Goal: Information Seeking & Learning: Check status

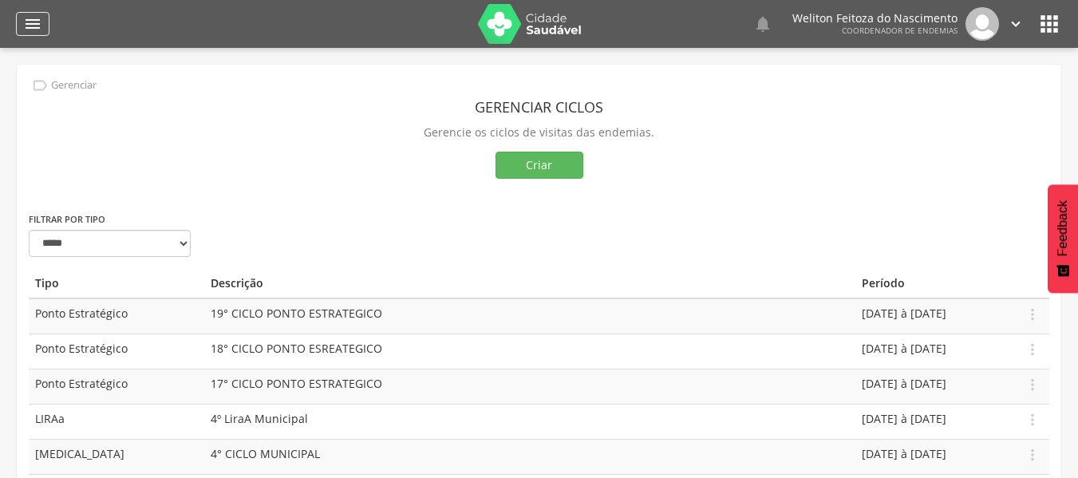
click at [37, 28] on icon "" at bounding box center [32, 23] width 19 height 19
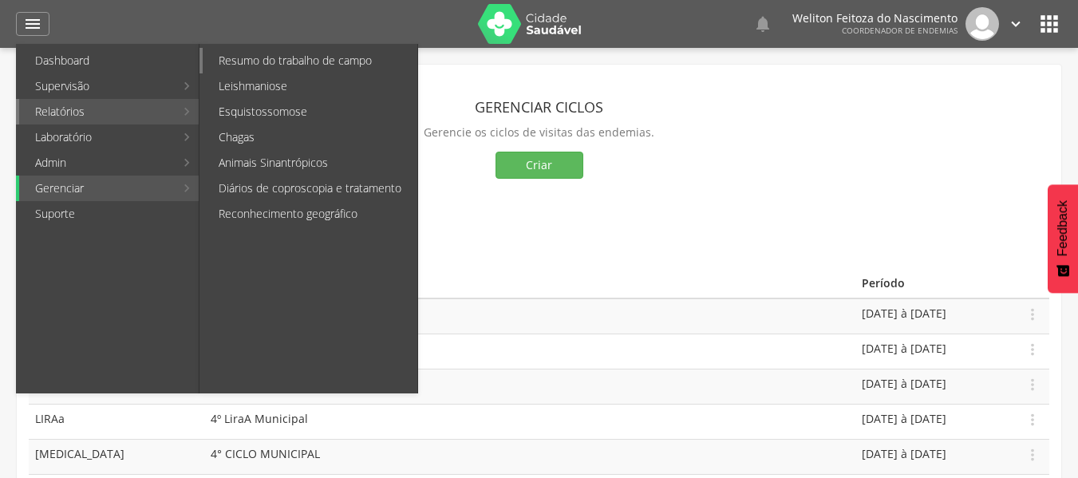
click at [244, 59] on link "Resumo do trabalho de campo" at bounding box center [310, 61] width 215 height 26
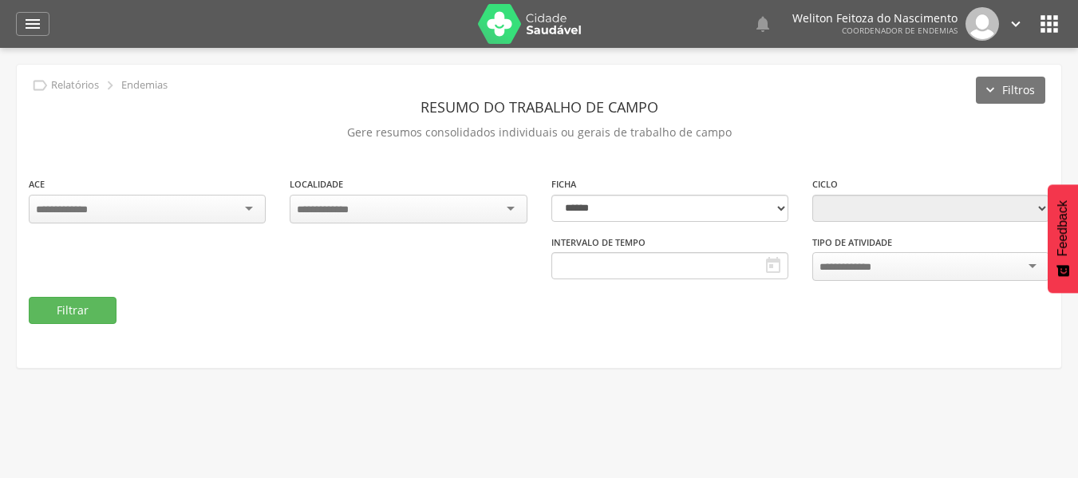
type input "**********"
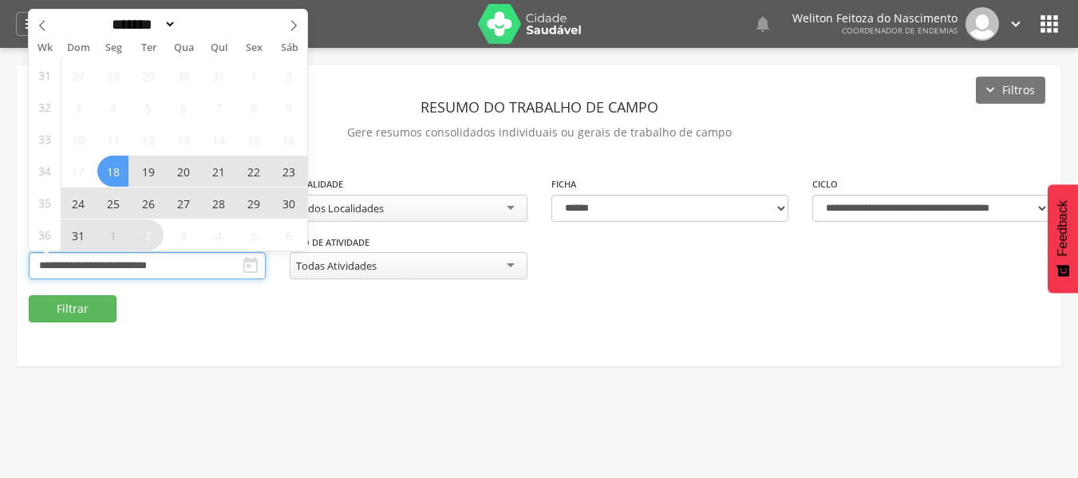
click at [132, 262] on input "**********" at bounding box center [147, 265] width 237 height 27
click at [42, 20] on icon at bounding box center [42, 25] width 11 height 11
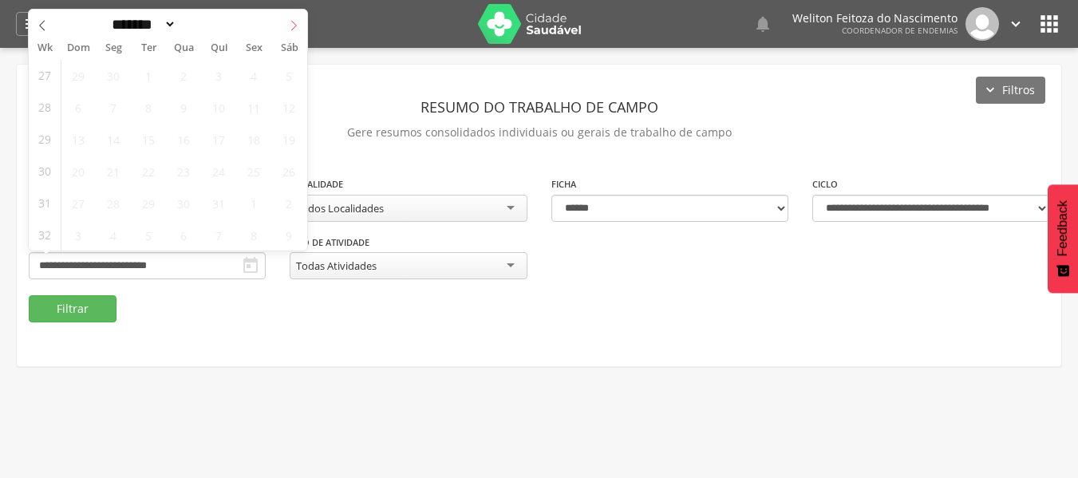
click at [297, 30] on icon at bounding box center [293, 25] width 11 height 11
select select "*"
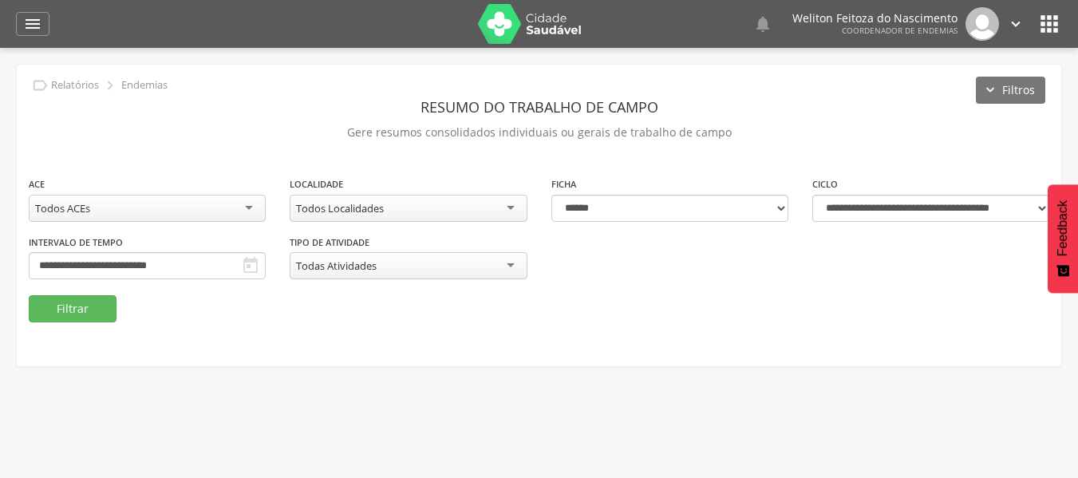
click at [416, 334] on div "**********" at bounding box center [539, 216] width 1044 height 302
click at [1040, 203] on select "**********" at bounding box center [930, 208] width 237 height 27
select select "**********"
click at [812, 195] on select "**********" at bounding box center [930, 208] width 237 height 27
type input "**********"
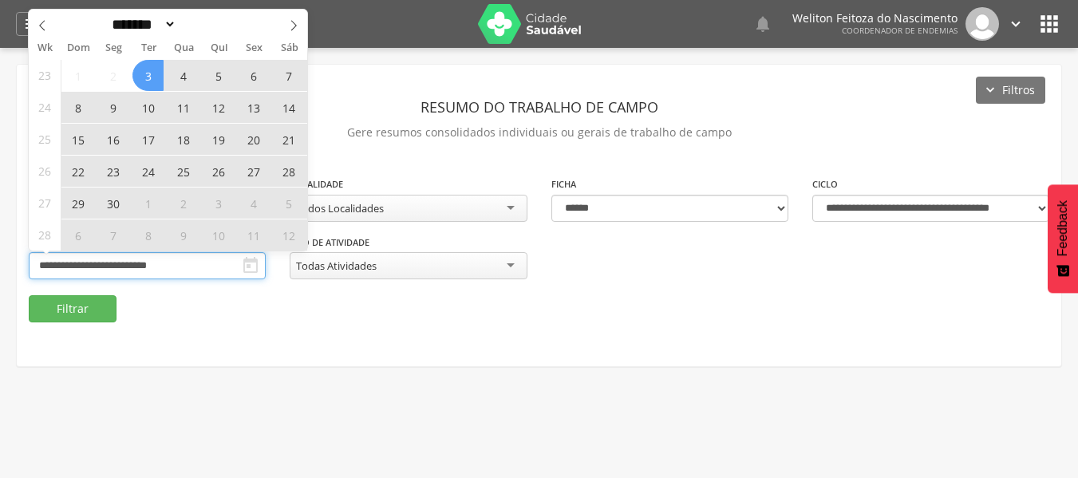
click at [160, 271] on input "**********" at bounding box center [147, 265] width 237 height 27
click at [299, 22] on span at bounding box center [293, 23] width 27 height 27
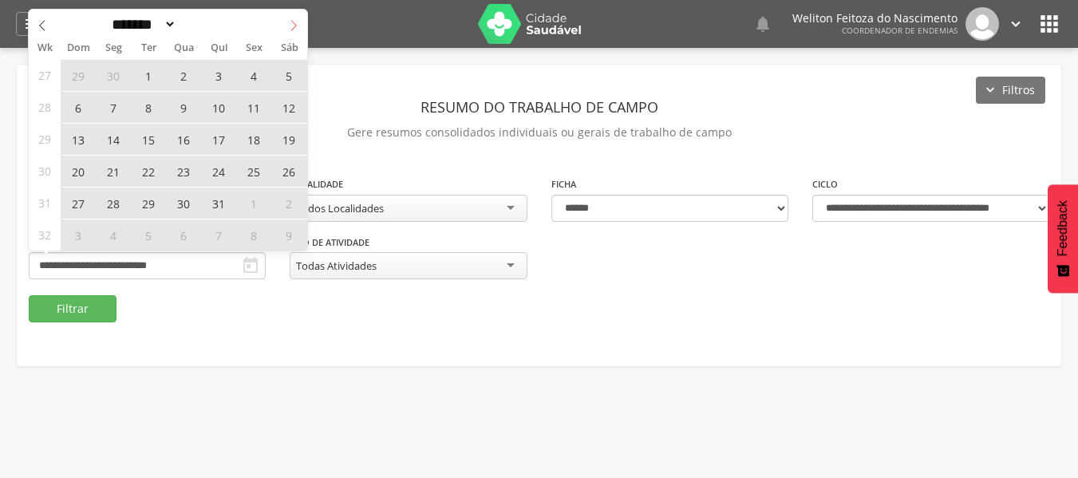
click at [299, 22] on span at bounding box center [293, 23] width 27 height 27
select select "*"
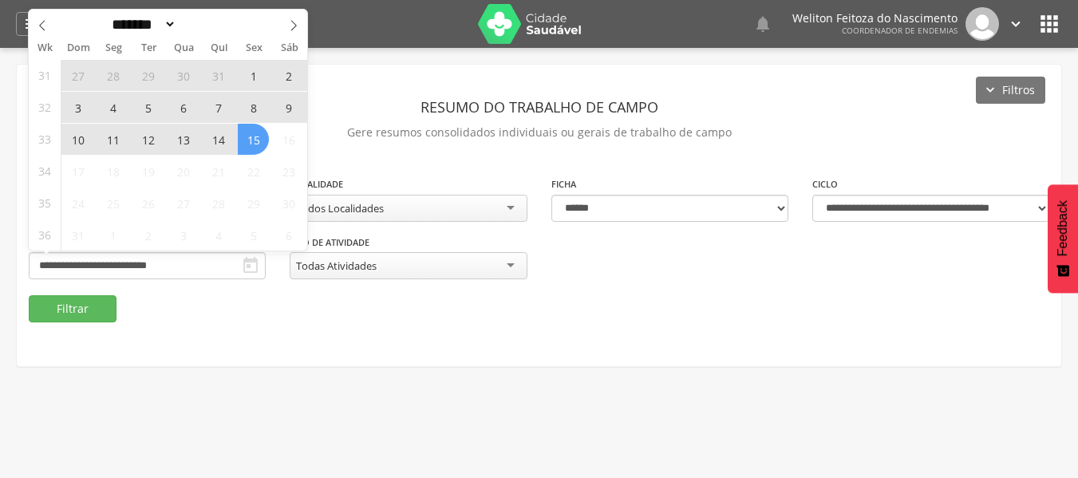
click at [146, 144] on span "12" at bounding box center [147, 139] width 31 height 31
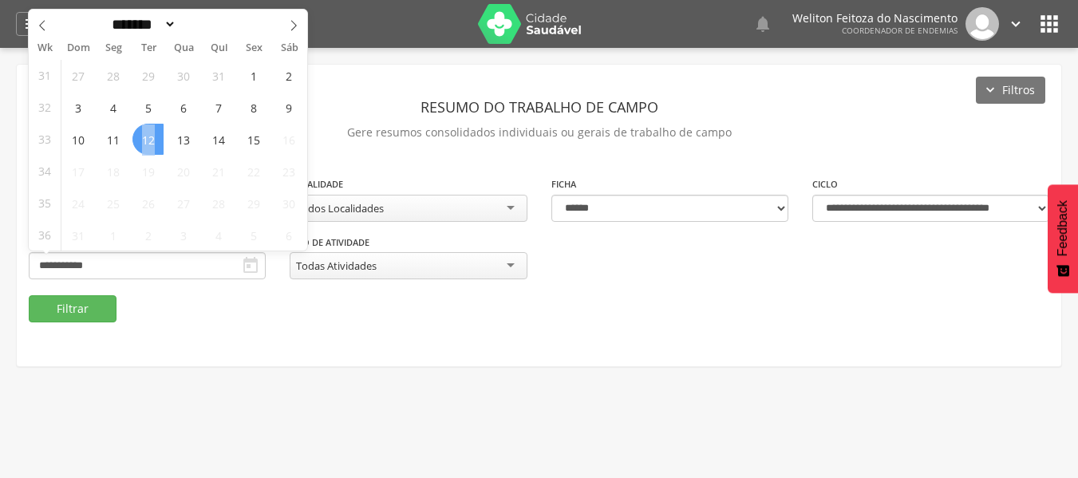
click at [146, 144] on span "12" at bounding box center [147, 139] width 31 height 31
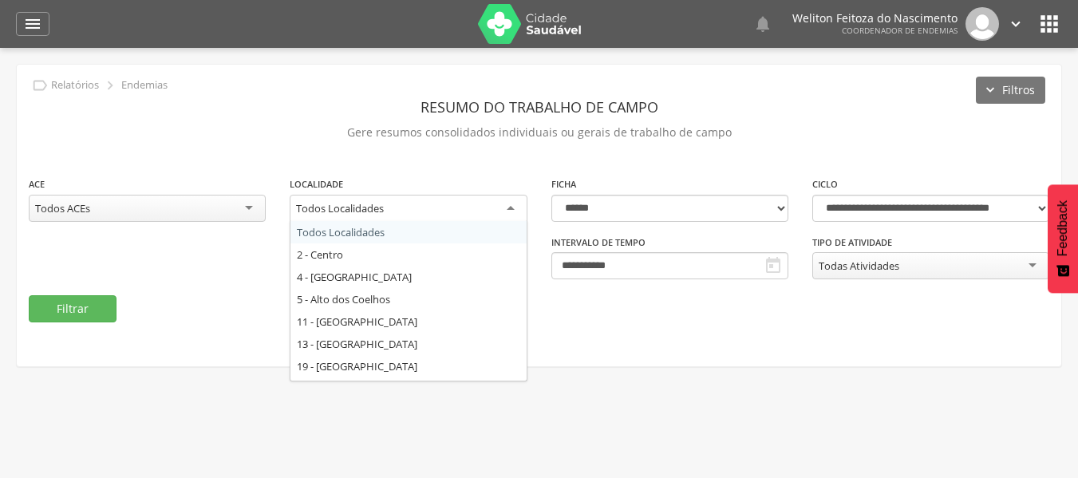
click at [513, 207] on div "Todos Localidades" at bounding box center [408, 209] width 237 height 29
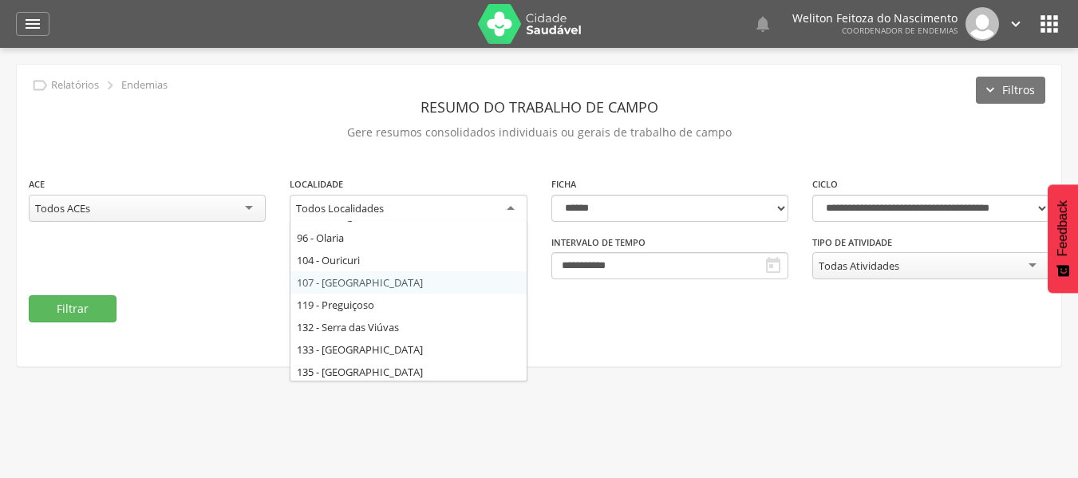
scroll to position [377, 0]
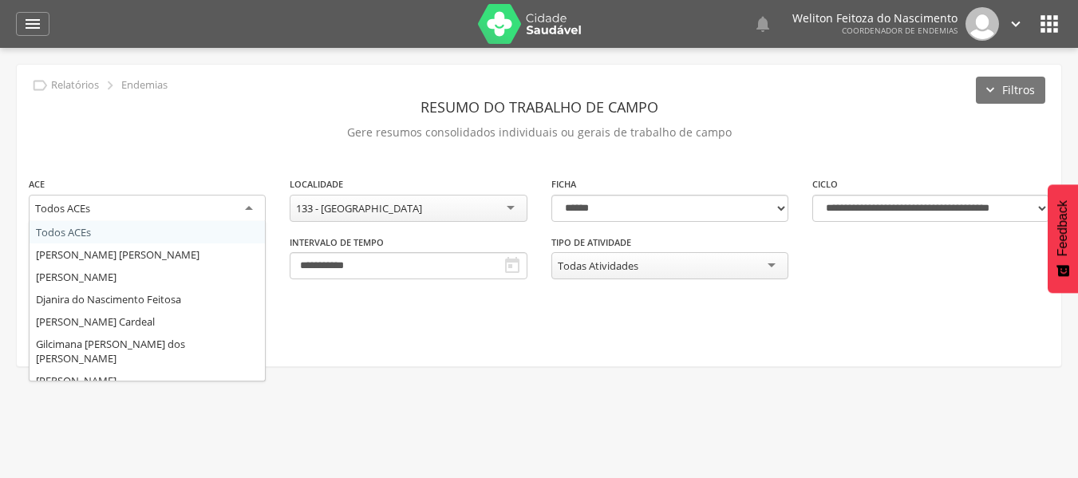
click at [251, 213] on div "Todos ACEs" at bounding box center [147, 209] width 237 height 29
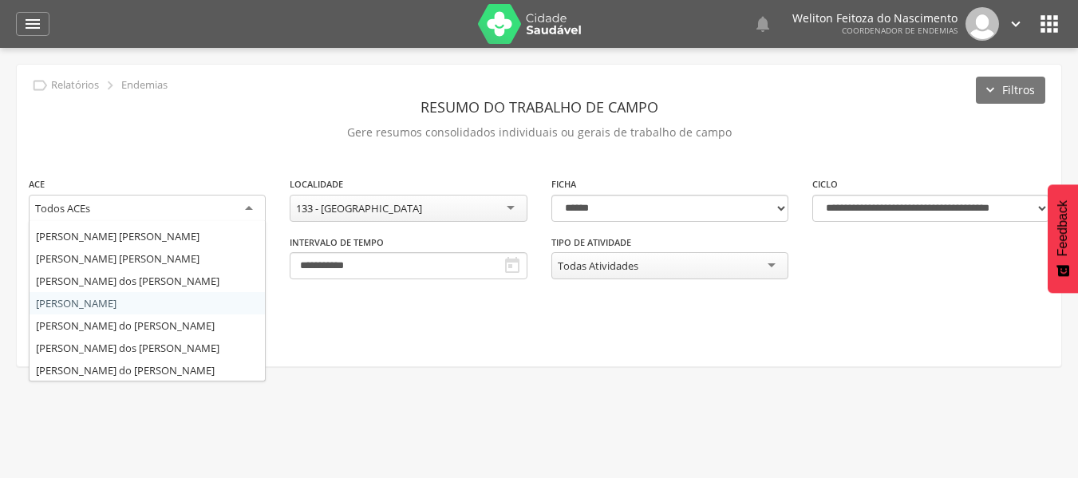
scroll to position [235, 0]
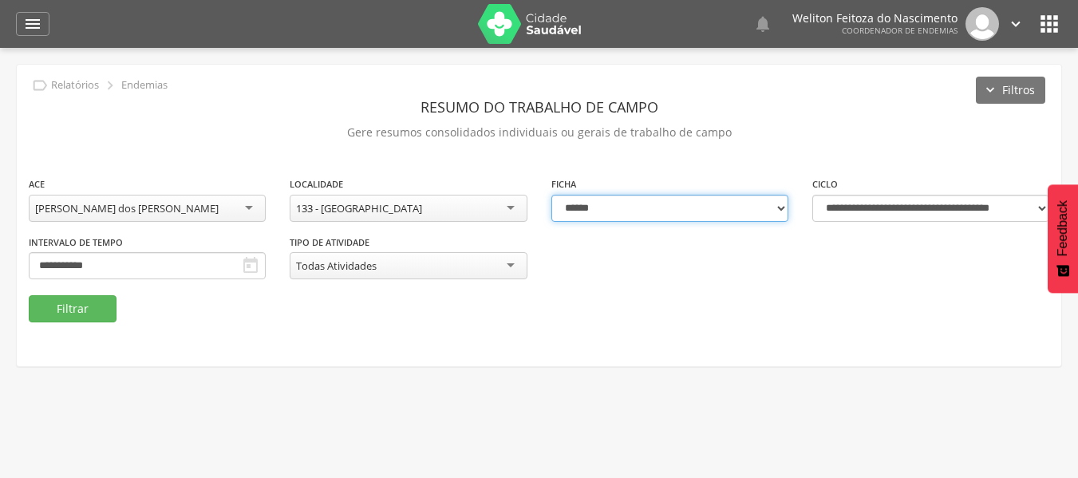
click at [781, 207] on select "**********" at bounding box center [669, 208] width 237 height 27
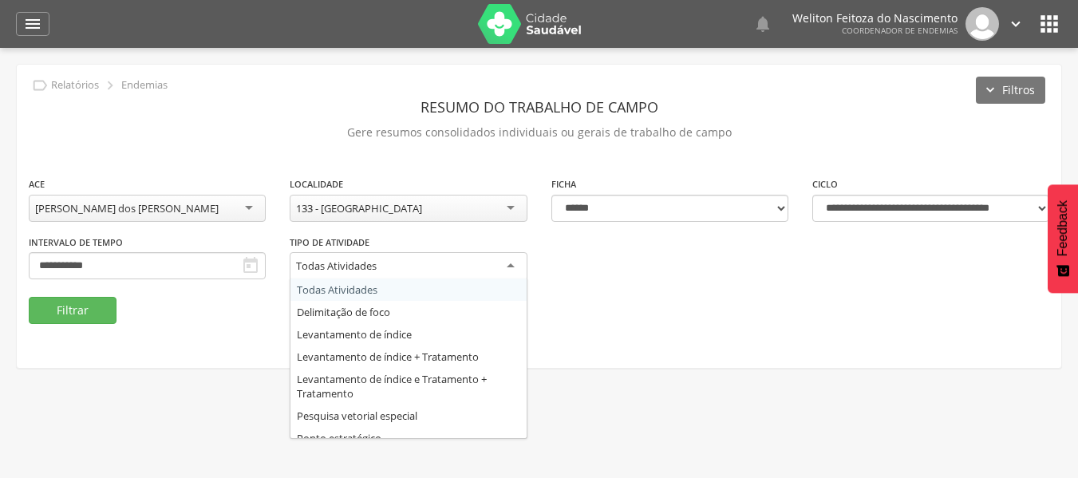
click at [509, 265] on div "Todas Atividades" at bounding box center [408, 266] width 237 height 29
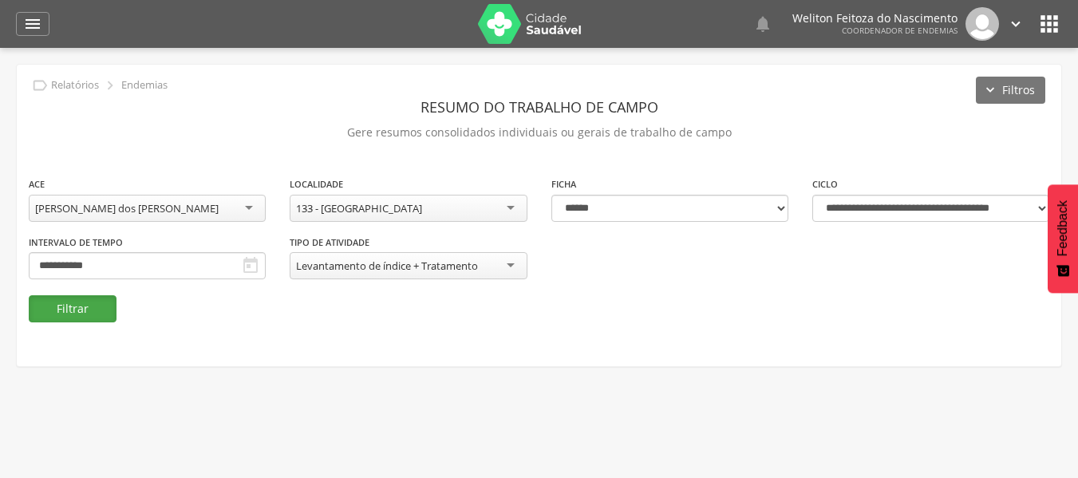
click at [87, 318] on button "Filtrar" at bounding box center [73, 308] width 88 height 27
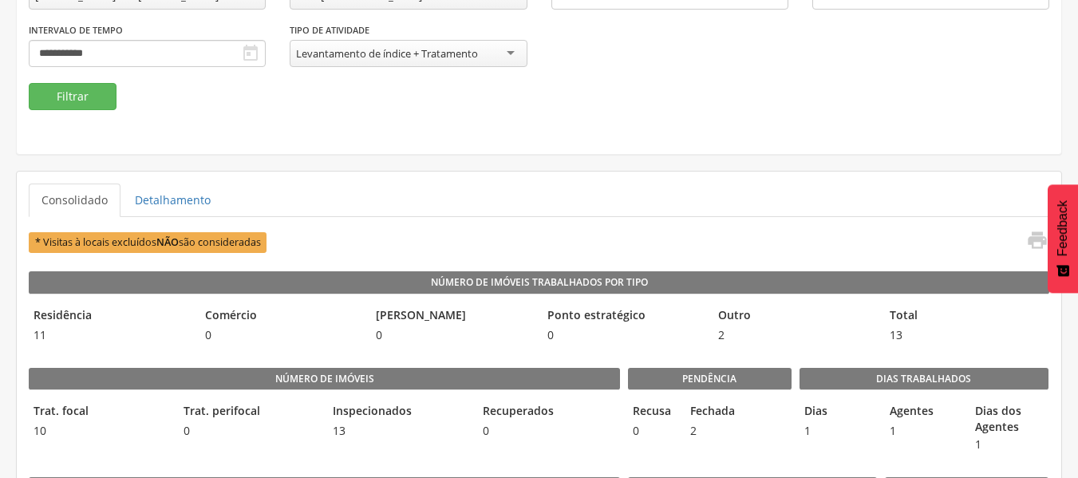
scroll to position [209, 0]
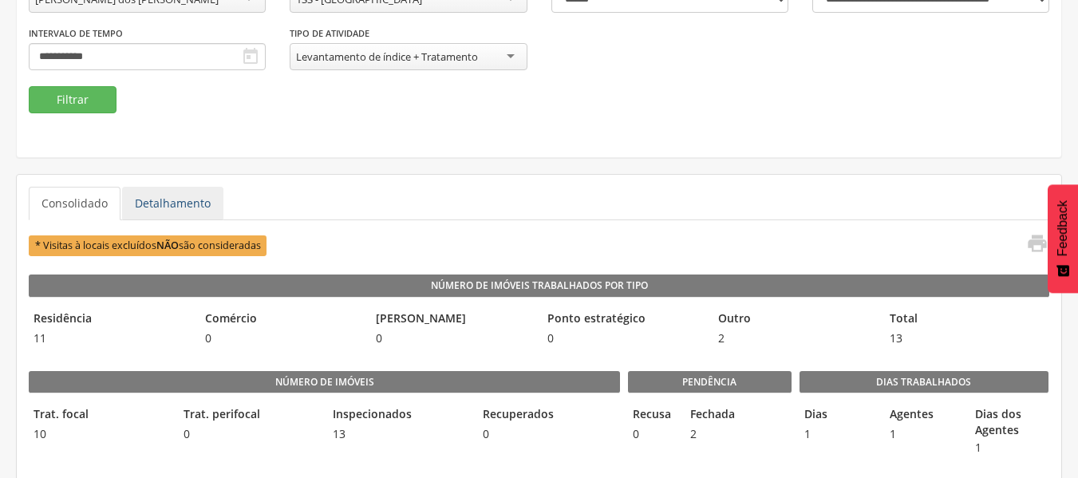
click at [191, 203] on link "Detalhamento" at bounding box center [172, 204] width 101 height 34
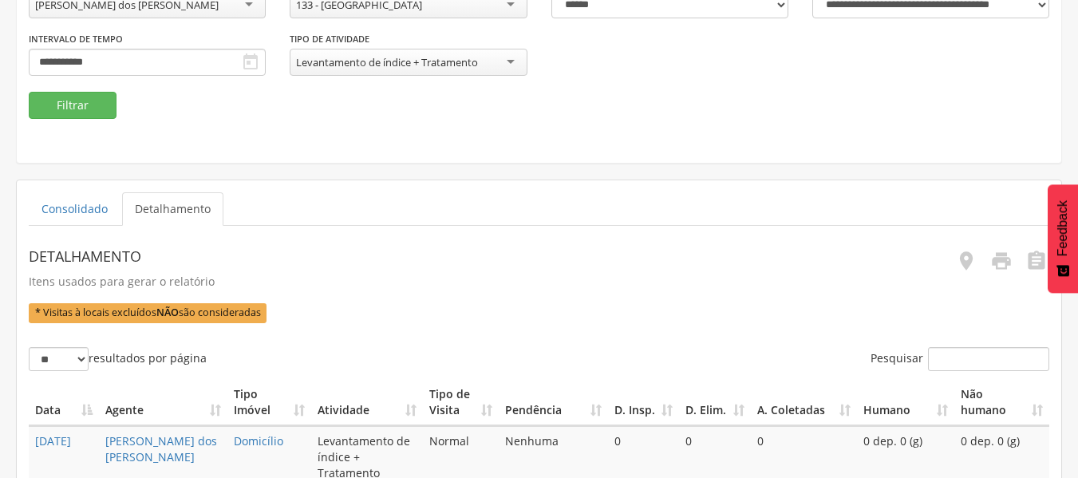
scroll to position [203, 0]
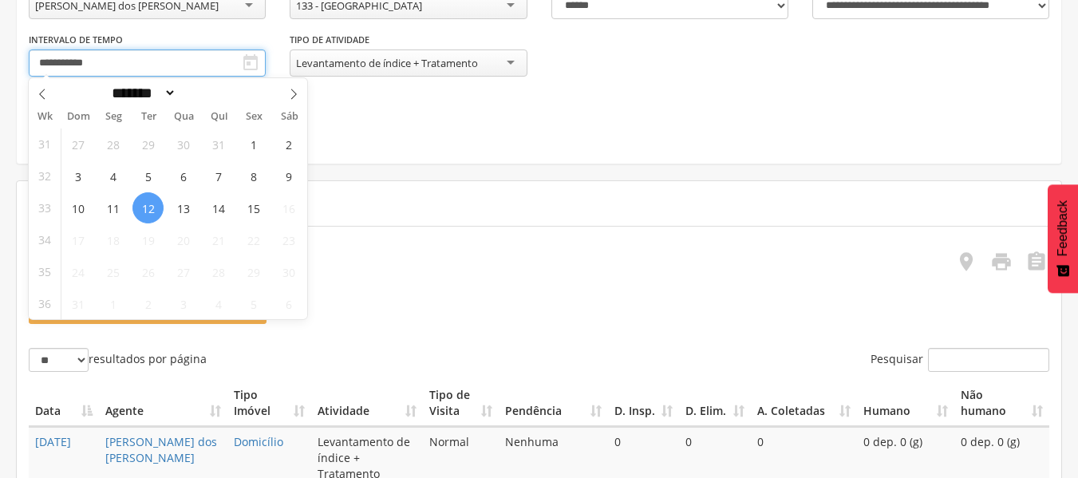
click at [186, 68] on input "**********" at bounding box center [147, 62] width 237 height 27
click at [155, 206] on span "12" at bounding box center [147, 207] width 31 height 31
click at [180, 206] on span "13" at bounding box center [183, 207] width 31 height 31
type input "**********"
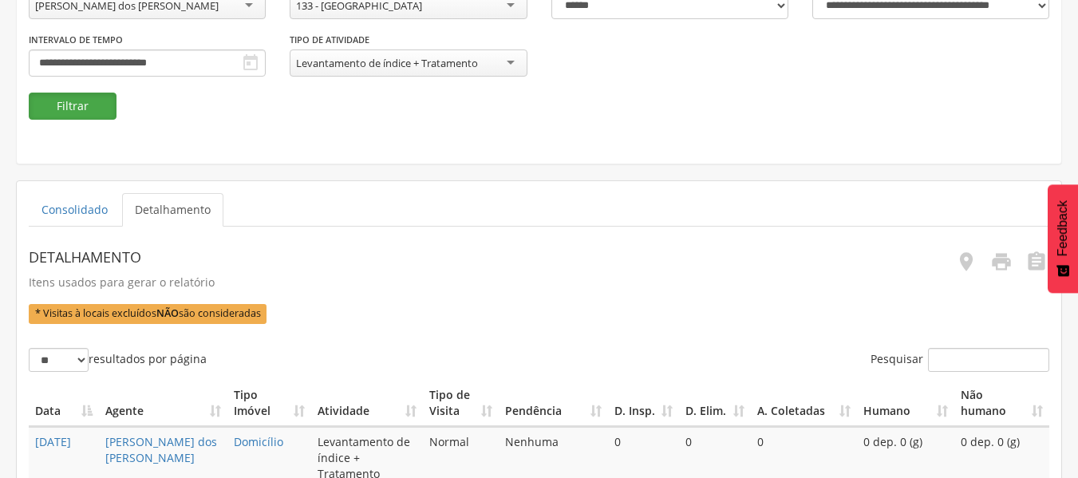
click at [85, 105] on button "Filtrar" at bounding box center [73, 106] width 88 height 27
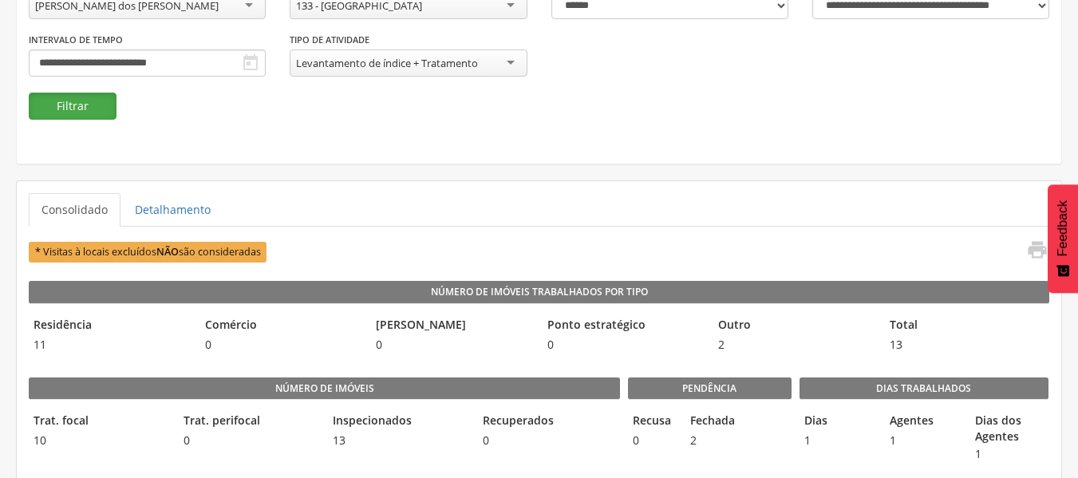
click at [85, 105] on button "Filtrar" at bounding box center [73, 106] width 88 height 27
click at [201, 212] on link "Detalhamento" at bounding box center [172, 210] width 101 height 34
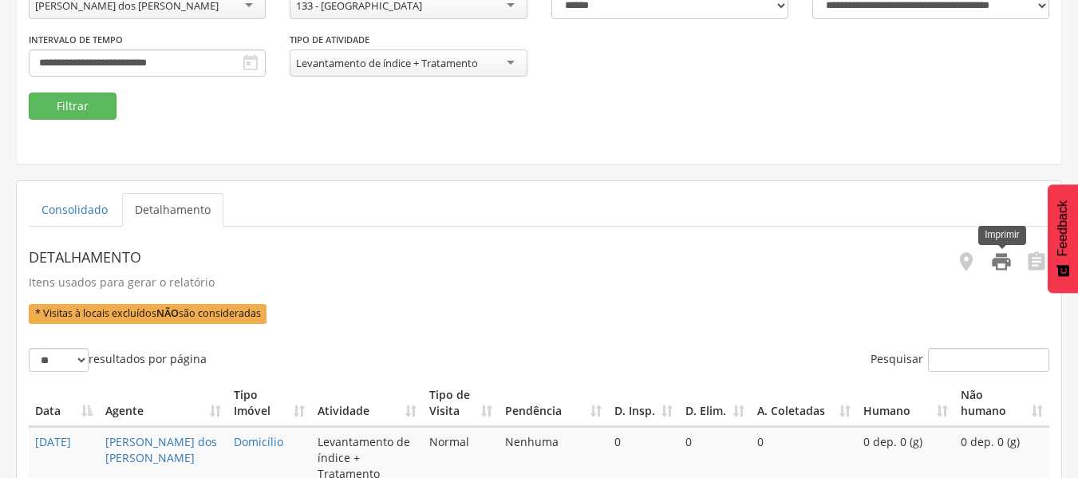
click at [992, 262] on icon "" at bounding box center [1001, 262] width 22 height 22
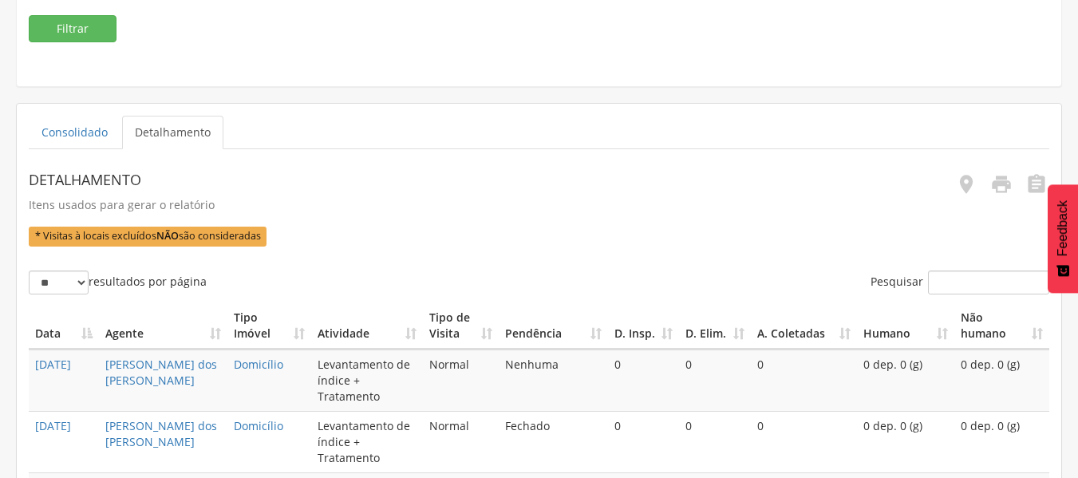
scroll to position [0, 0]
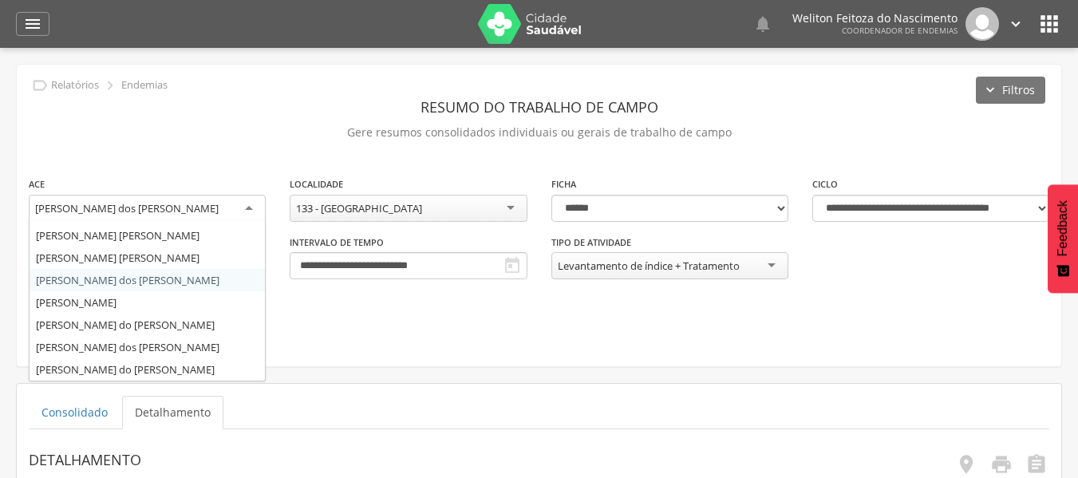
click at [251, 203] on div "[PERSON_NAME] dos [PERSON_NAME]" at bounding box center [147, 209] width 237 height 29
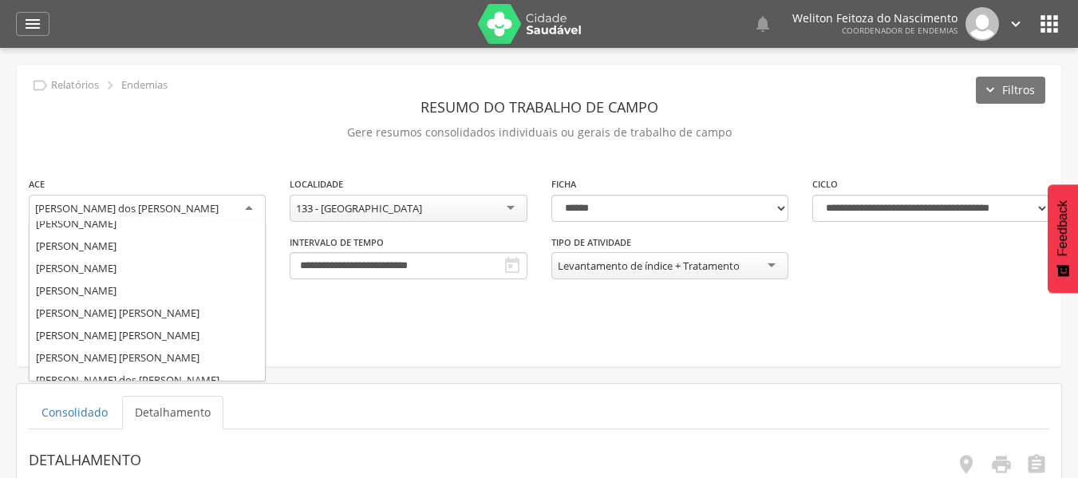
scroll to position [127, 0]
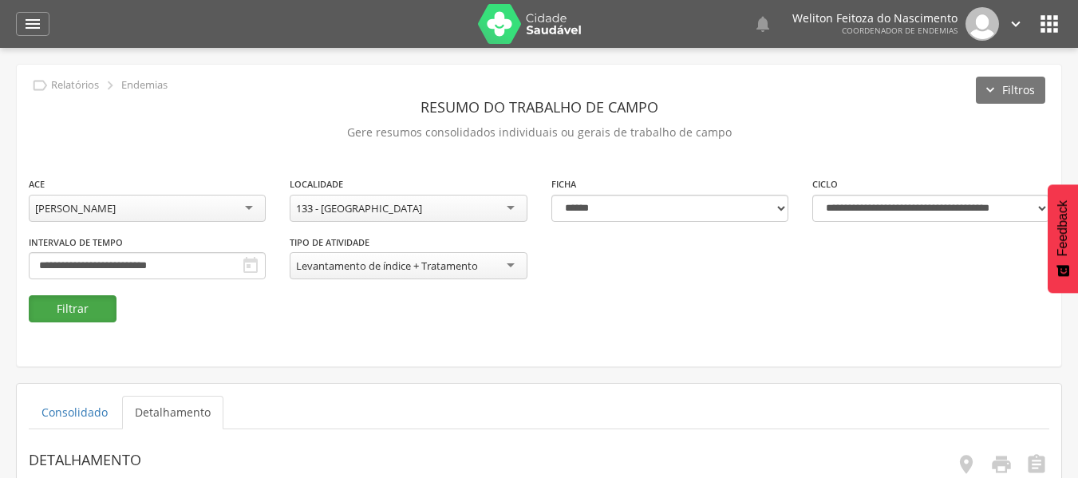
click at [63, 313] on button "Filtrar" at bounding box center [73, 308] width 88 height 27
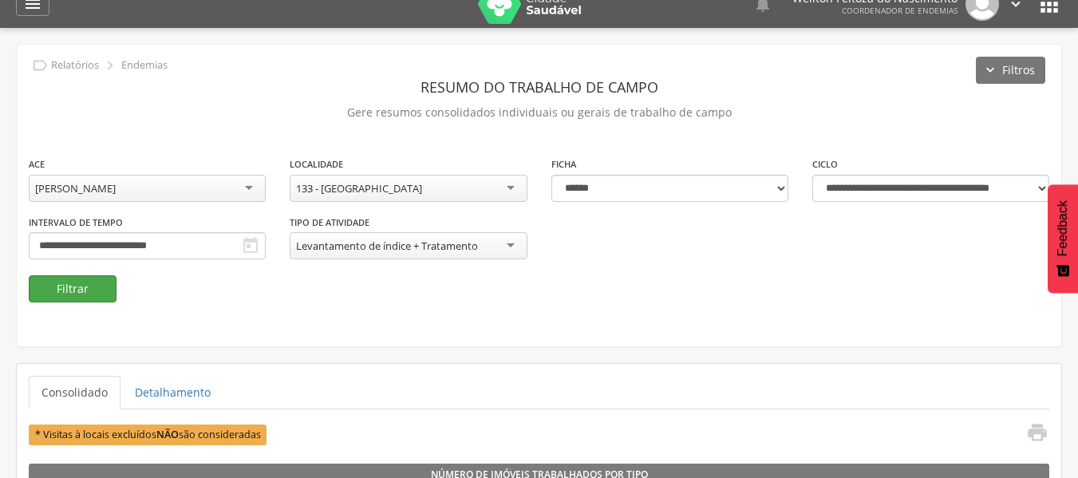
scroll to position [0, 0]
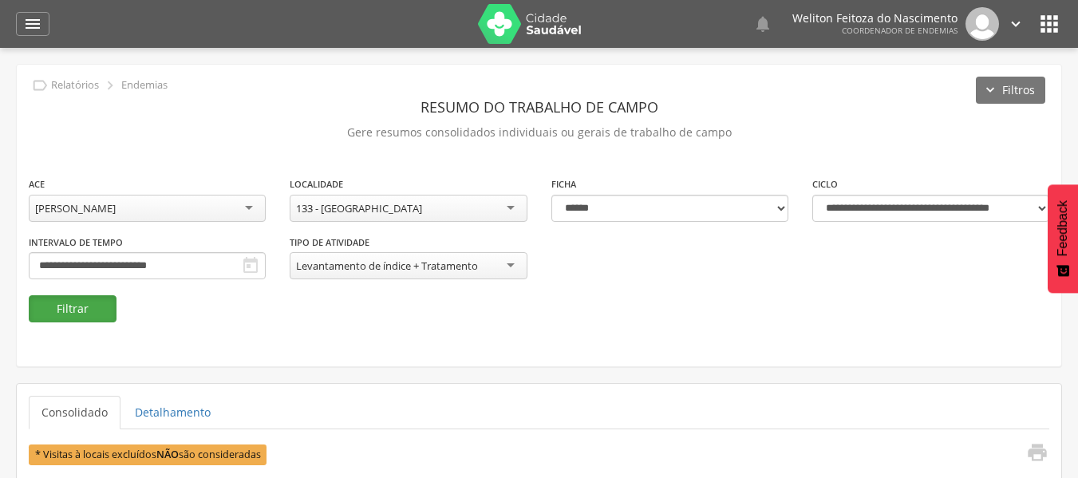
click at [84, 318] on button "Filtrar" at bounding box center [73, 308] width 88 height 27
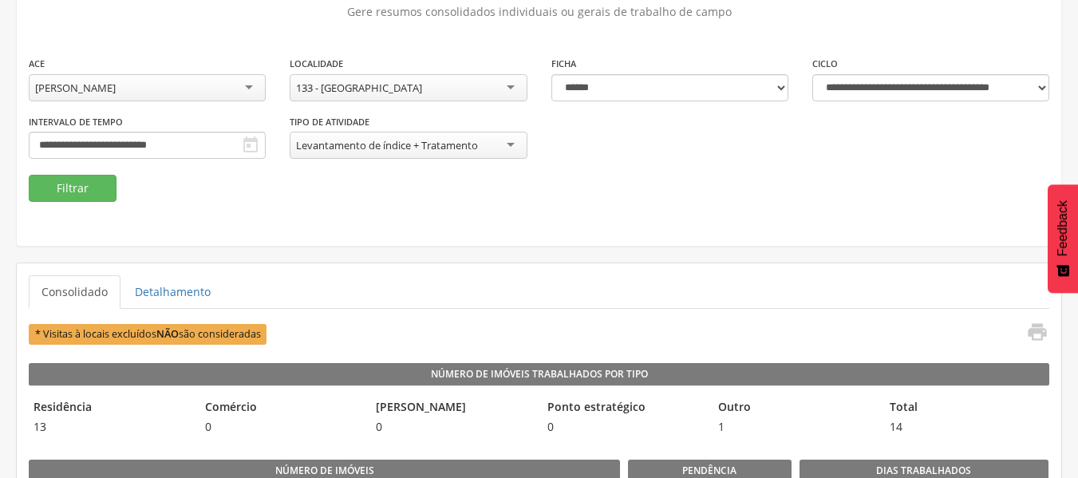
scroll to position [121, 0]
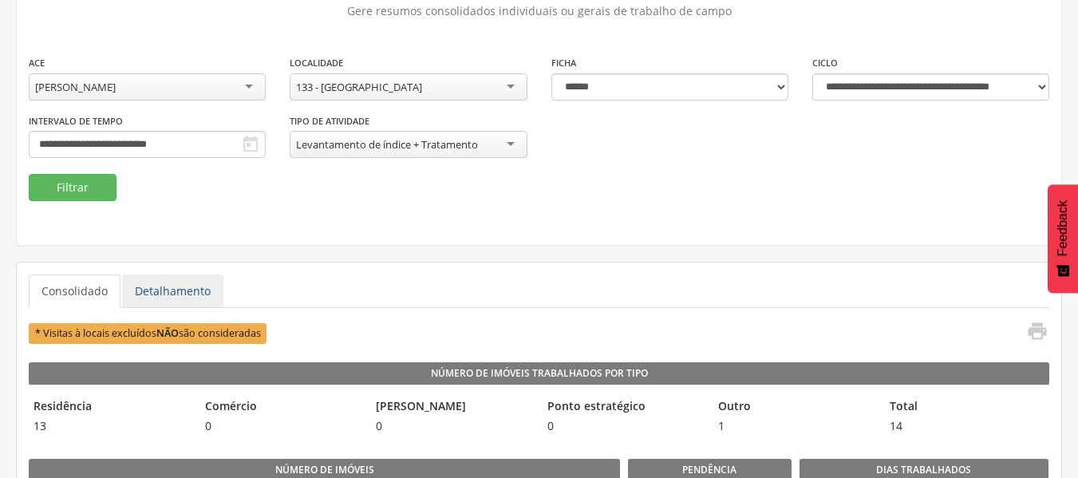
click at [172, 290] on link "Detalhamento" at bounding box center [172, 291] width 101 height 34
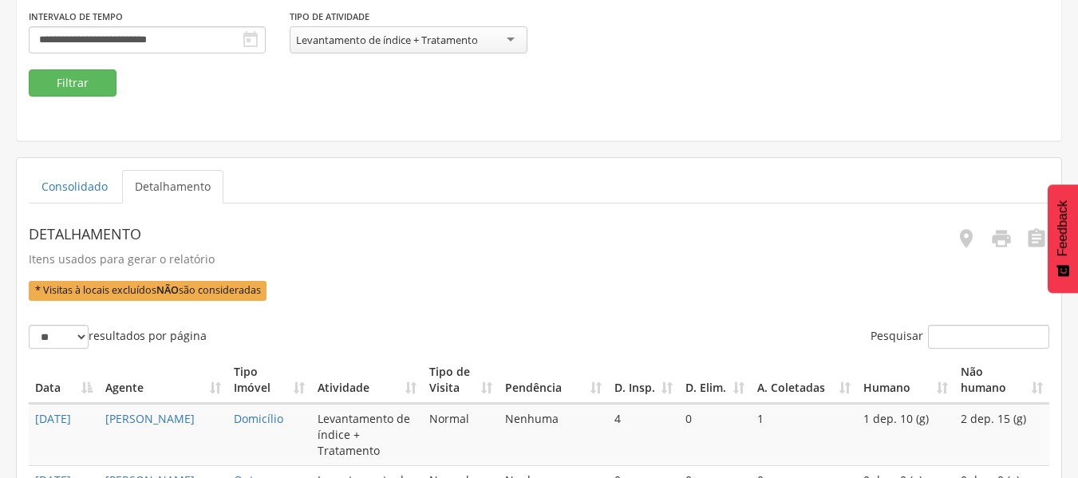
scroll to position [227, 0]
click at [1002, 243] on icon "" at bounding box center [1001, 238] width 22 height 22
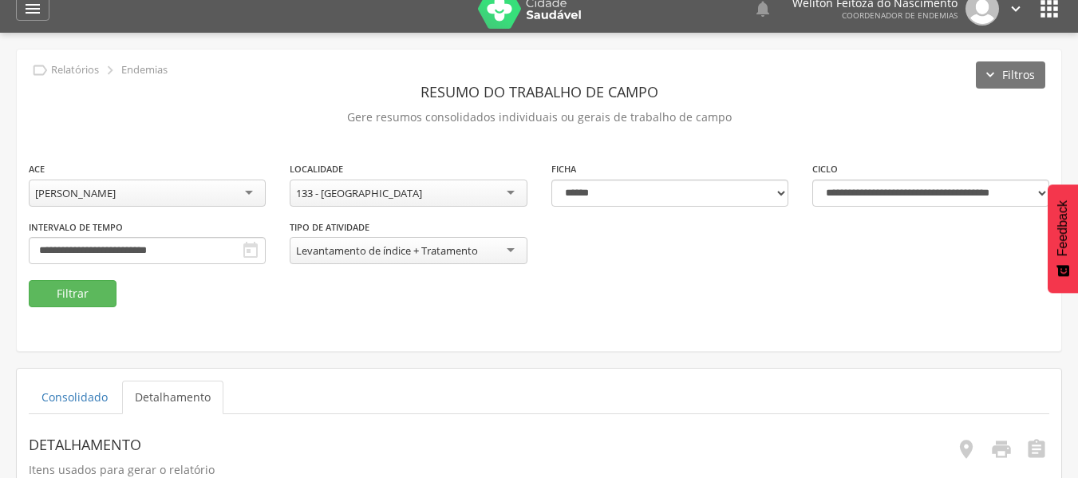
click at [258, 195] on div "[PERSON_NAME]" at bounding box center [147, 193] width 237 height 27
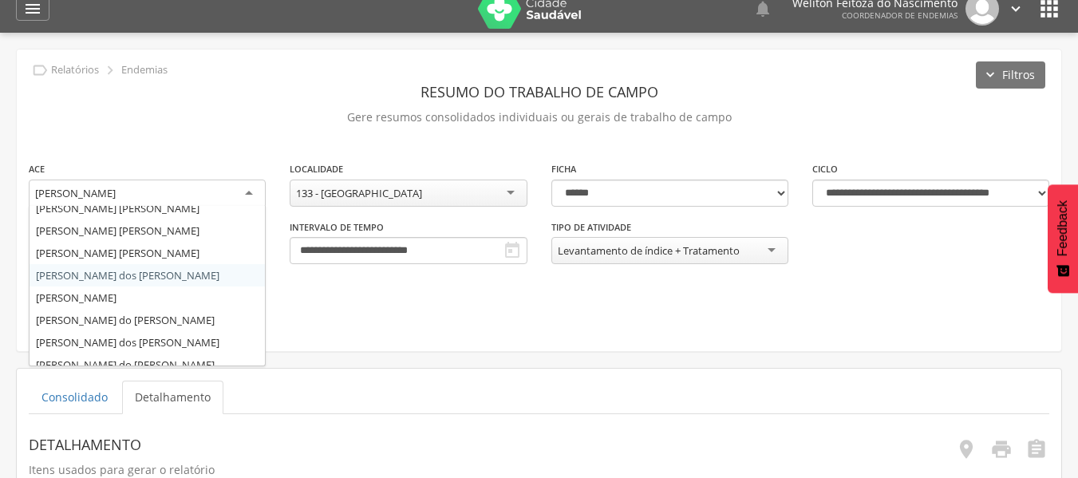
scroll to position [225, 0]
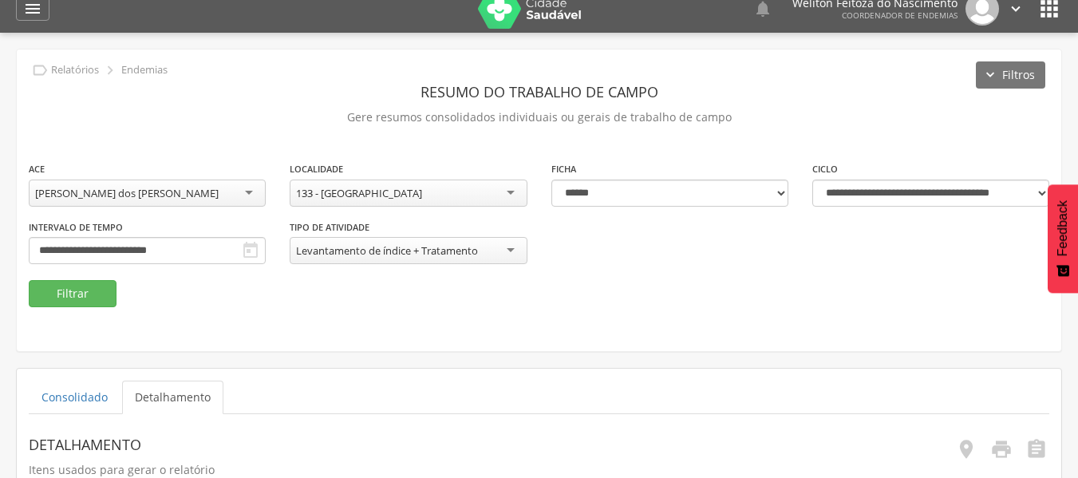
drag, startPoint x: 176, startPoint y: 255, endPoint x: 144, endPoint y: 215, distance: 50.0
click at [144, 215] on div "**********" at bounding box center [147, 189] width 261 height 58
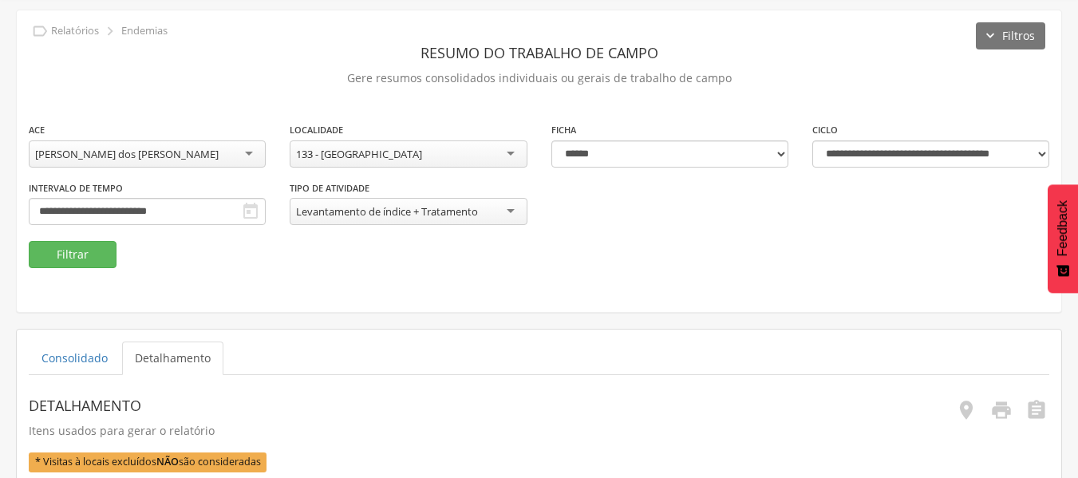
scroll to position [57, 0]
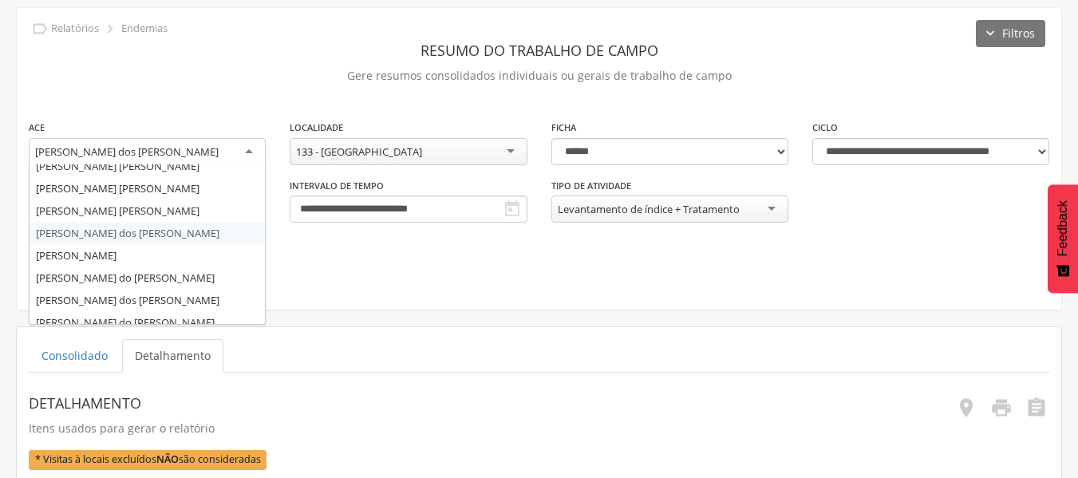
click at [253, 144] on div "[PERSON_NAME] dos [PERSON_NAME]" at bounding box center [147, 152] width 237 height 29
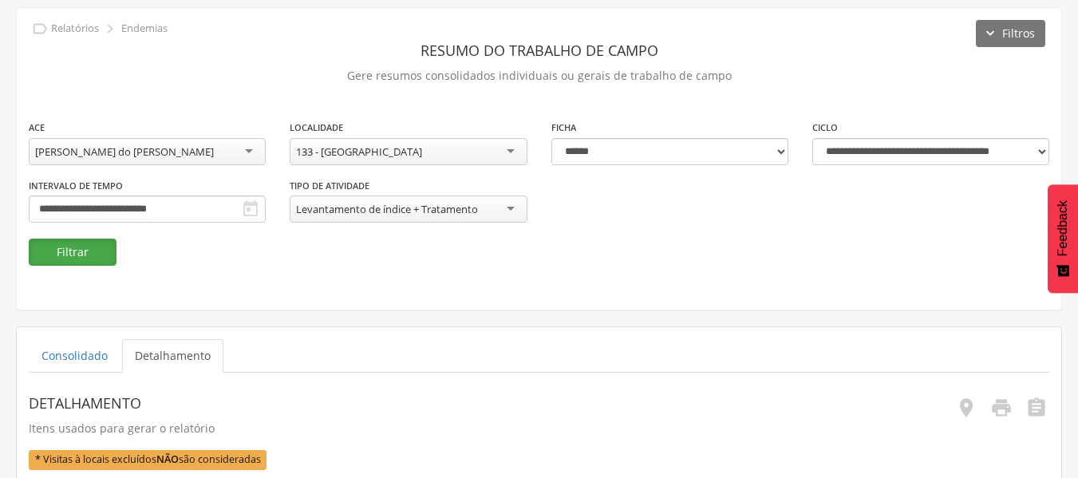
click at [82, 256] on button "Filtrar" at bounding box center [73, 252] width 88 height 27
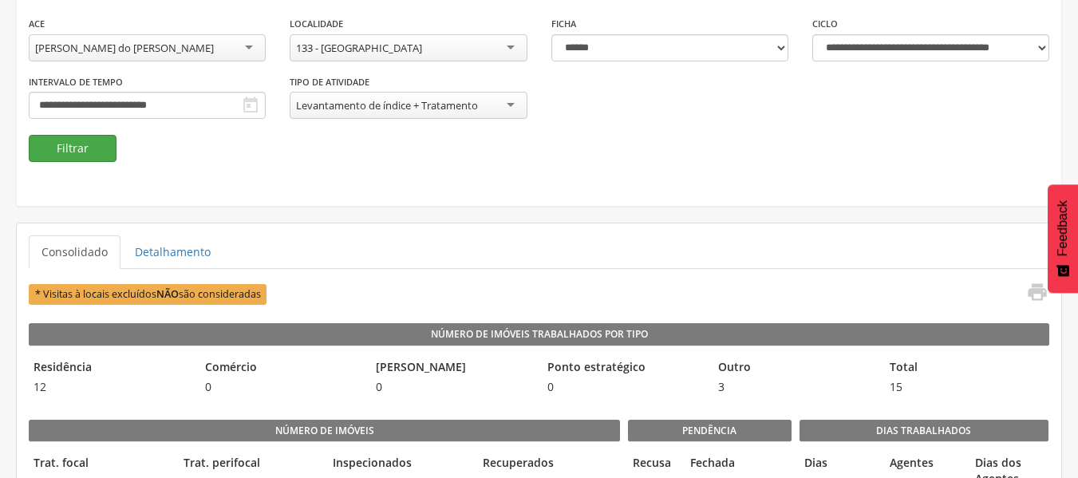
scroll to position [161, 0]
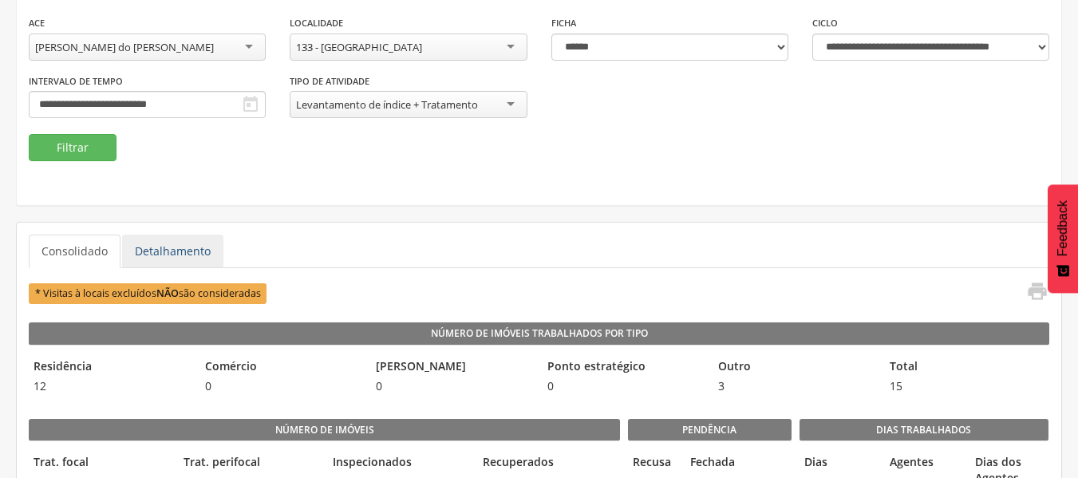
click at [182, 258] on link "Detalhamento" at bounding box center [172, 252] width 101 height 34
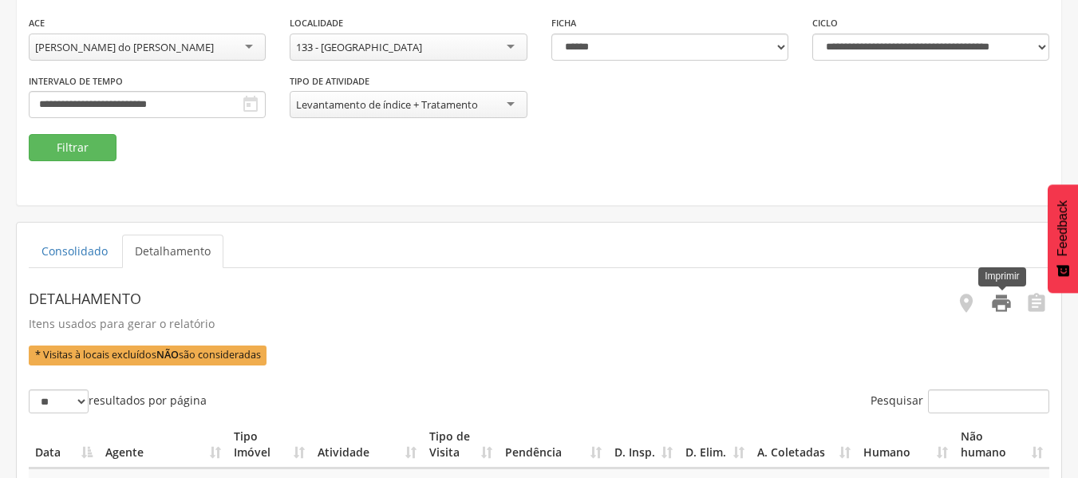
click at [1007, 303] on icon "" at bounding box center [1001, 303] width 22 height 22
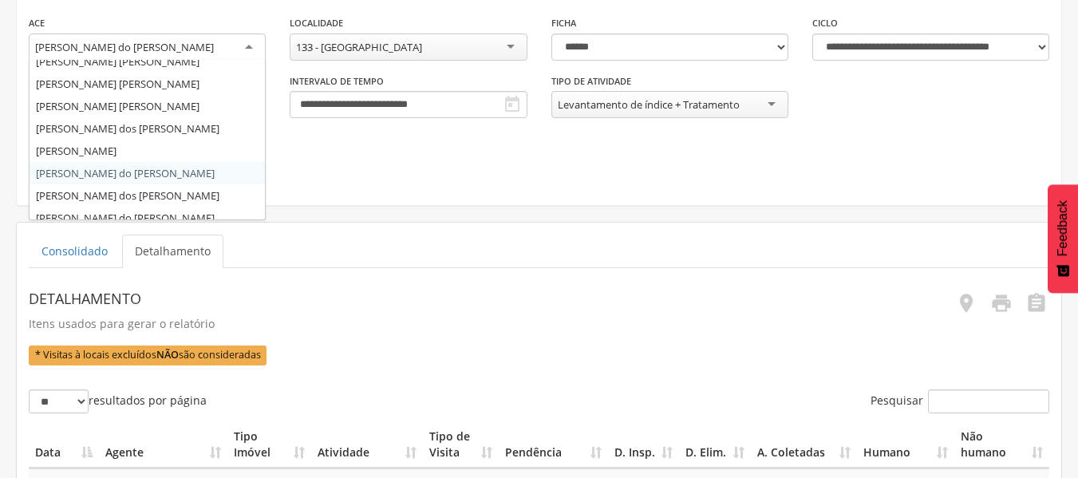
click at [249, 37] on div "[PERSON_NAME] do [PERSON_NAME]" at bounding box center [147, 48] width 237 height 29
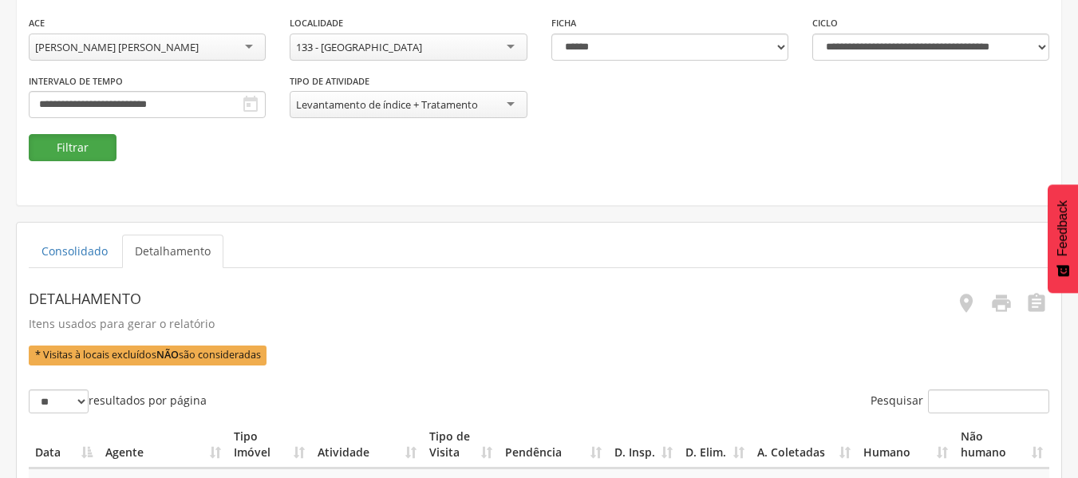
click at [73, 153] on button "Filtrar" at bounding box center [73, 147] width 88 height 27
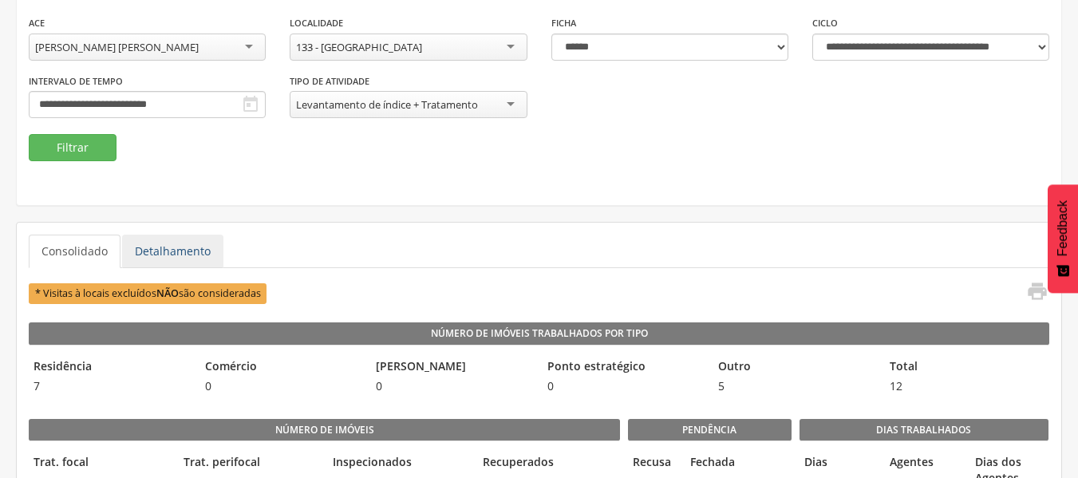
click at [164, 246] on link "Detalhamento" at bounding box center [172, 252] width 101 height 34
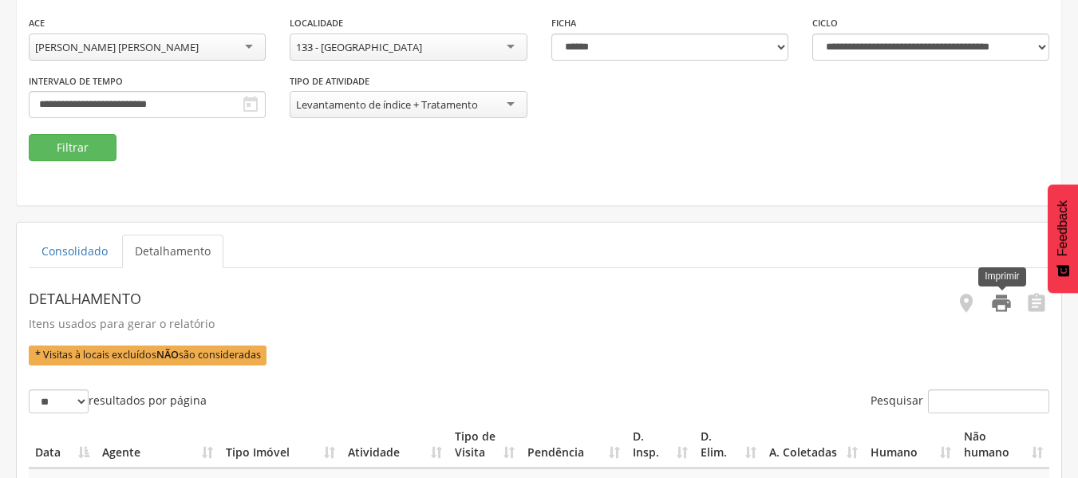
click at [995, 303] on icon "" at bounding box center [1001, 303] width 22 height 22
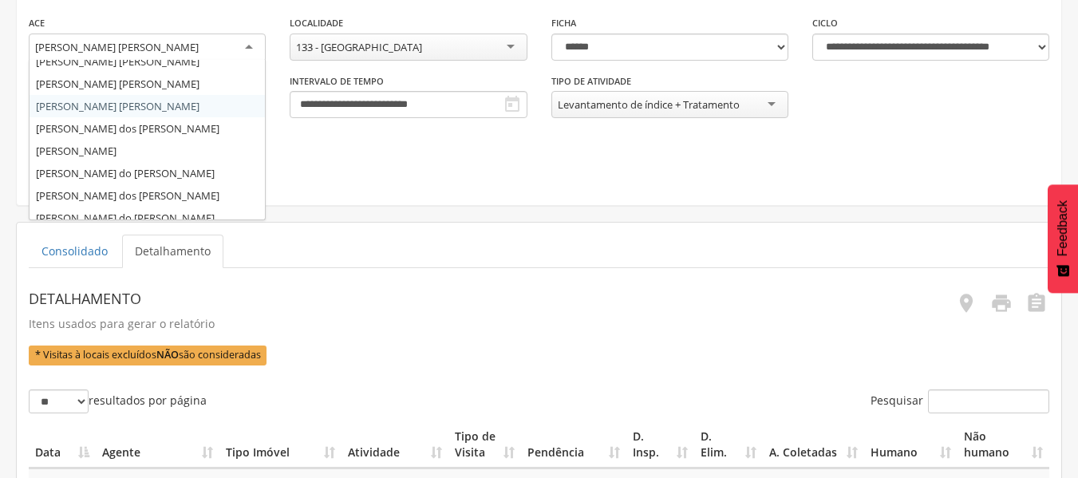
click at [248, 38] on div "[PERSON_NAME] [PERSON_NAME]" at bounding box center [147, 48] width 237 height 29
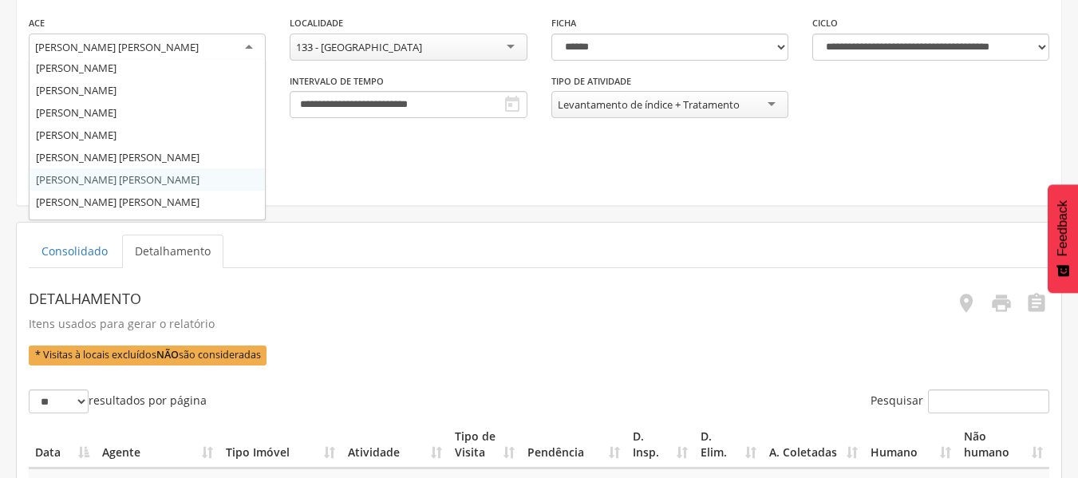
scroll to position [0, 0]
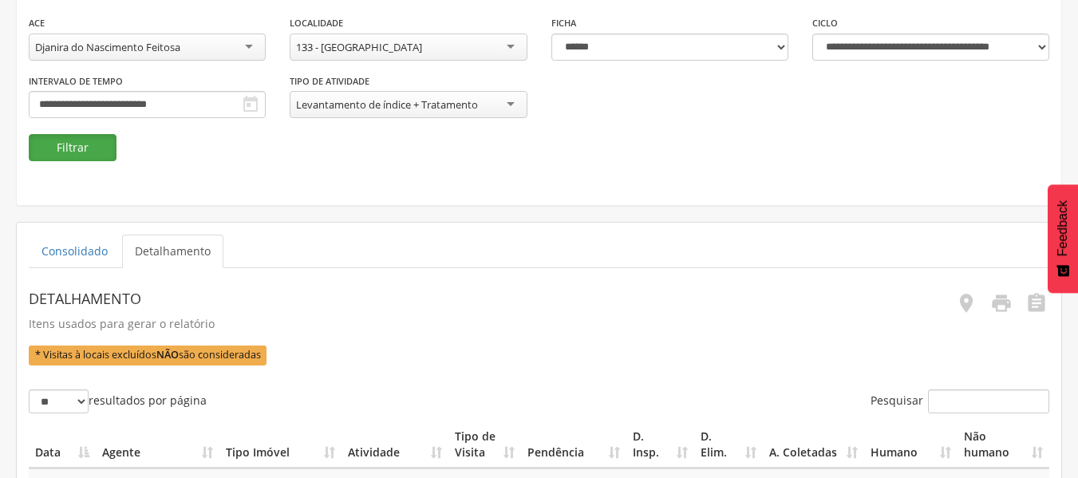
click at [89, 145] on button "Filtrar" at bounding box center [73, 147] width 88 height 27
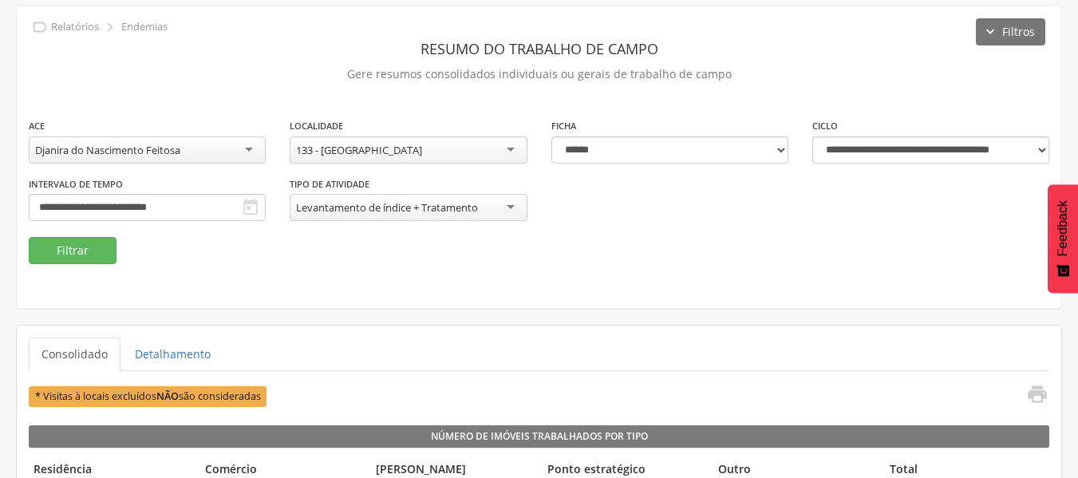
scroll to position [161, 0]
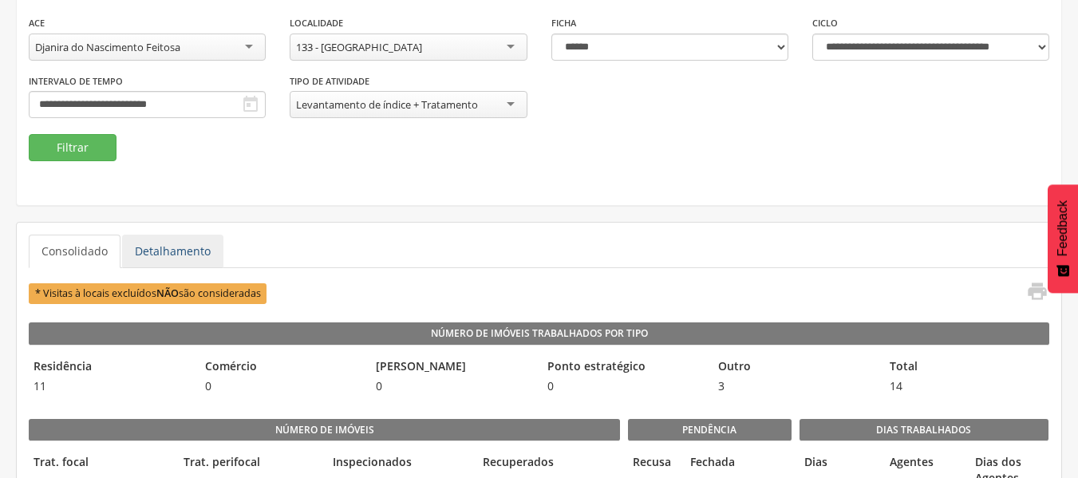
click at [193, 248] on link "Detalhamento" at bounding box center [172, 252] width 101 height 34
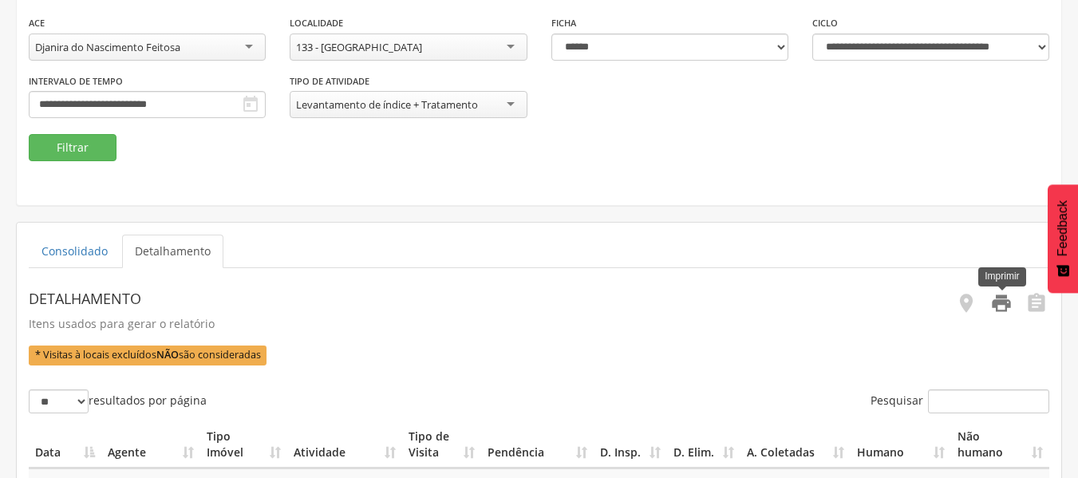
scroll to position [227, 0]
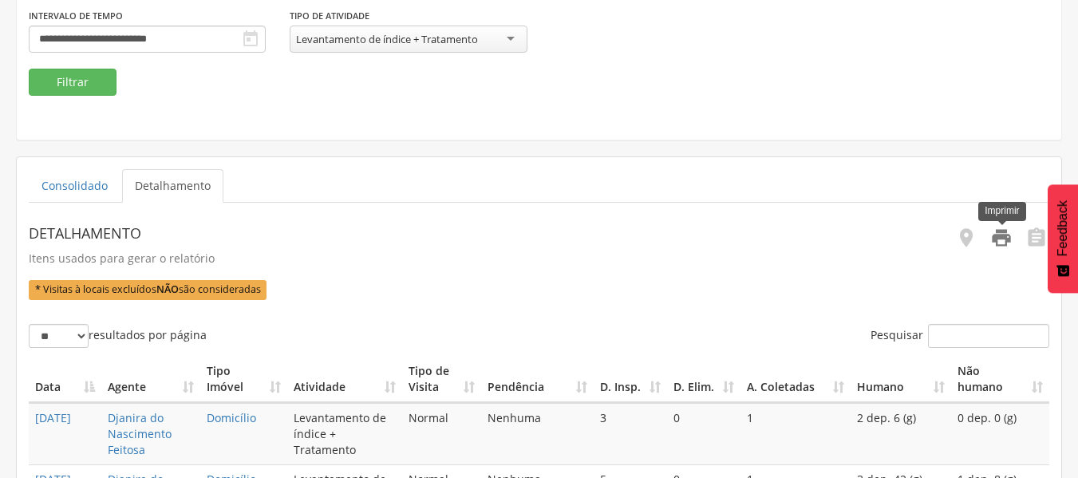
click at [996, 244] on icon "" at bounding box center [1001, 238] width 22 height 22
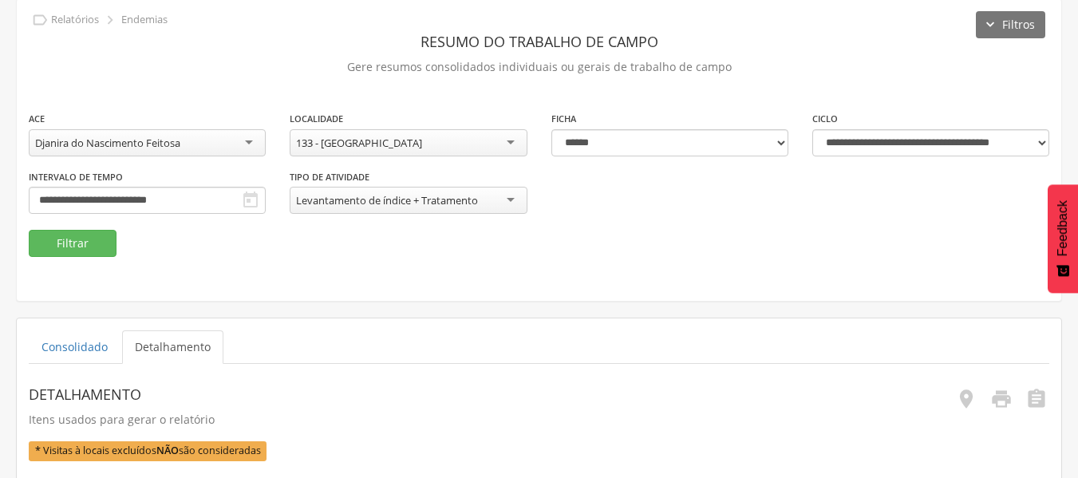
scroll to position [57, 0]
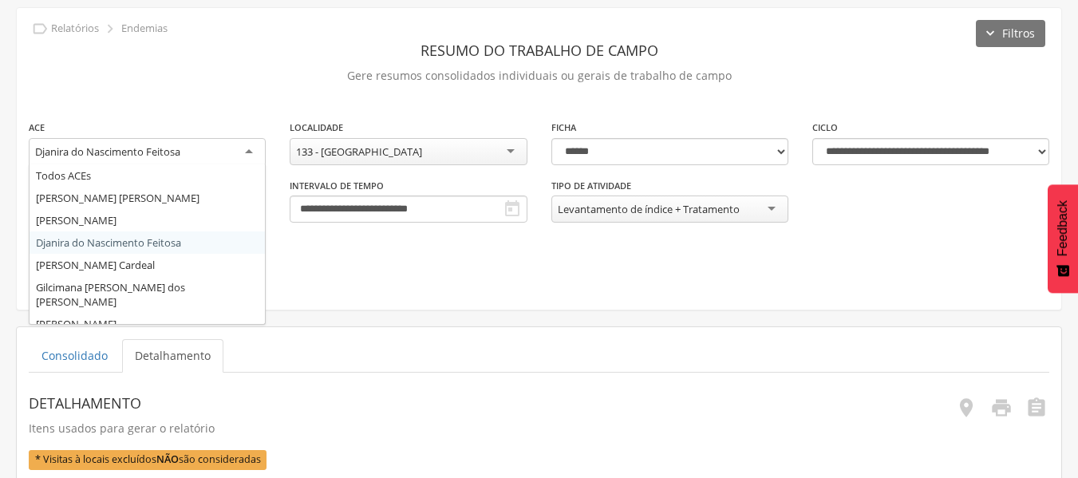
click at [259, 144] on div "Djanira do Nascimento Feitosa" at bounding box center [147, 152] width 237 height 29
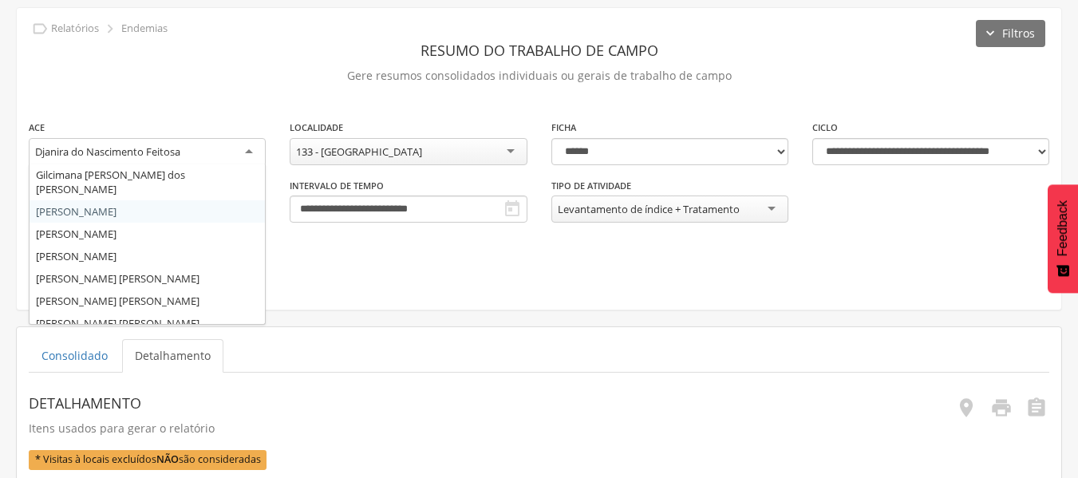
scroll to position [113, 0]
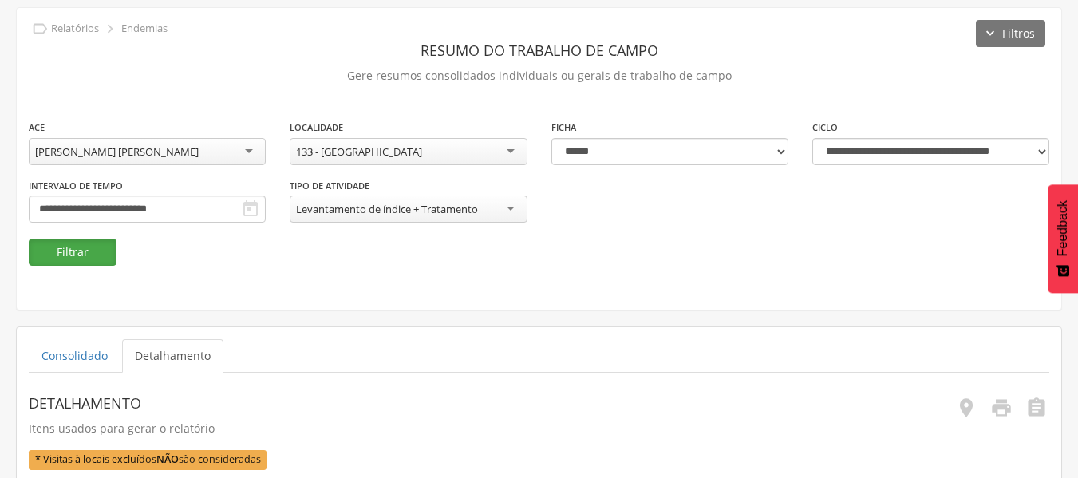
click at [81, 251] on button "Filtrar" at bounding box center [73, 252] width 88 height 27
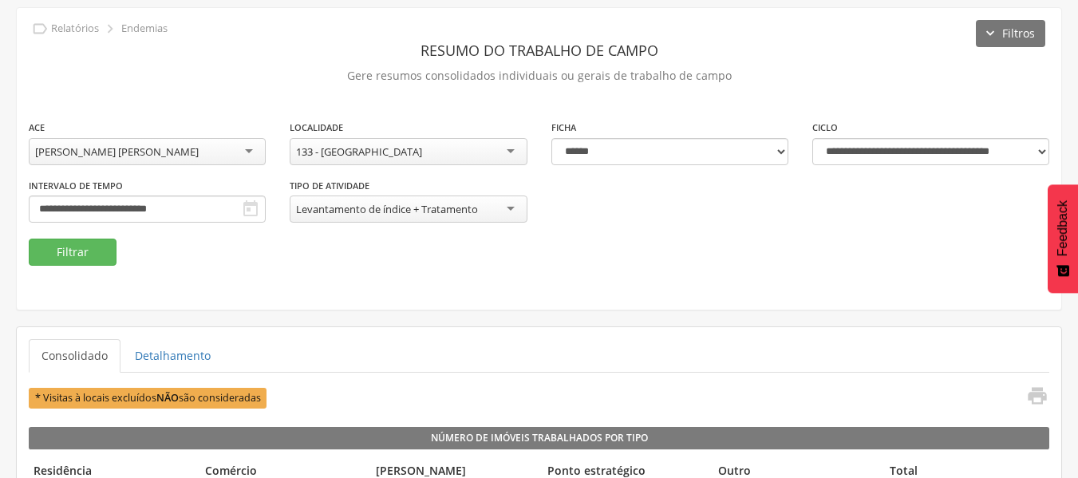
click at [153, 353] on link "Detalhamento" at bounding box center [172, 356] width 101 height 34
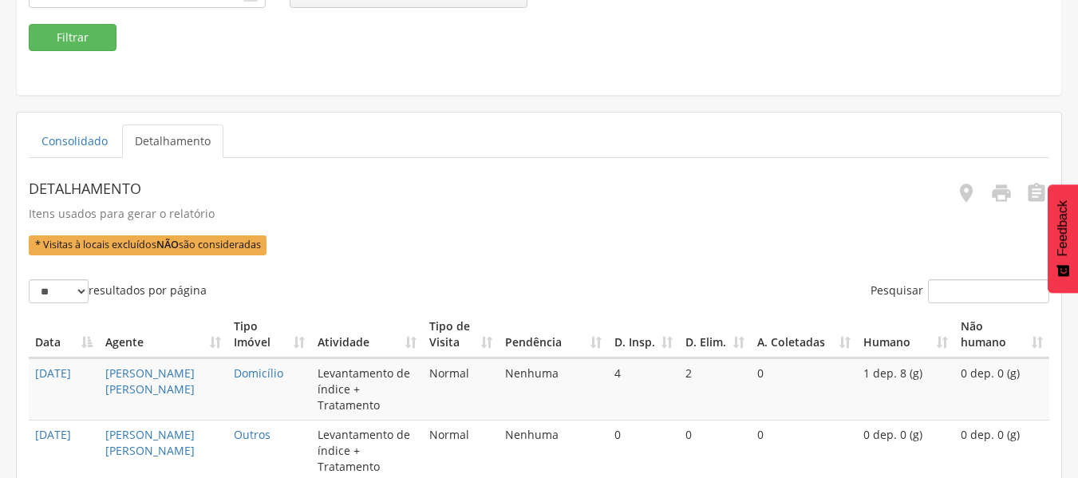
scroll to position [273, 0]
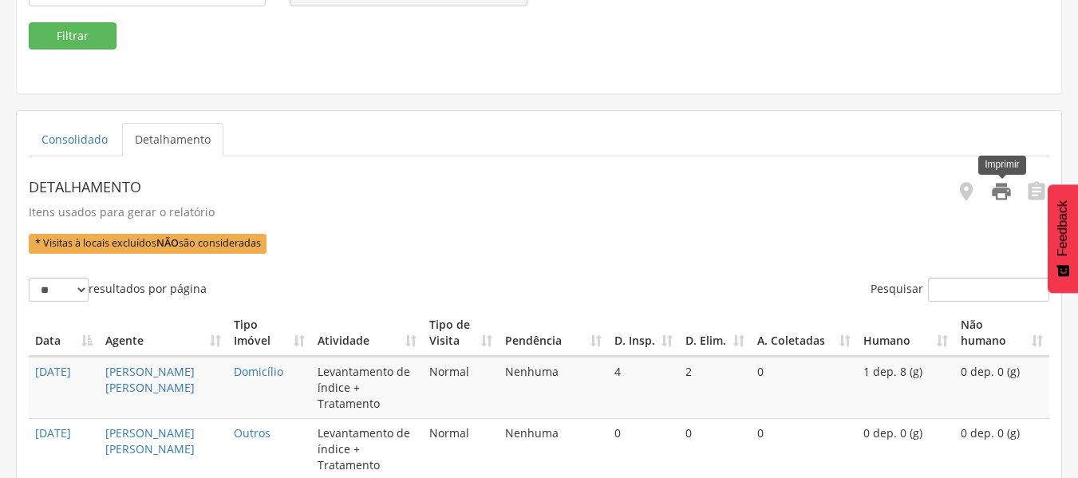
click at [1012, 188] on icon "" at bounding box center [1001, 191] width 22 height 22
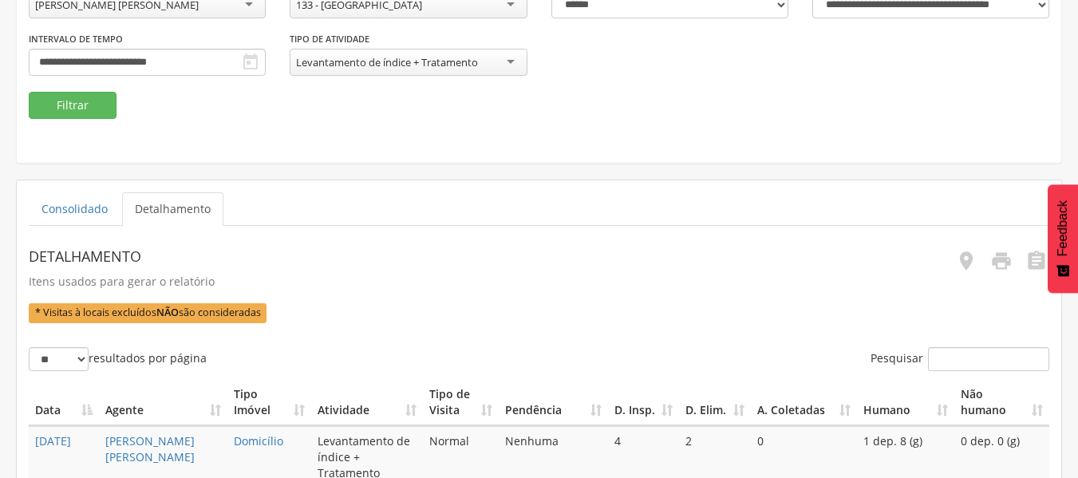
scroll to position [0, 0]
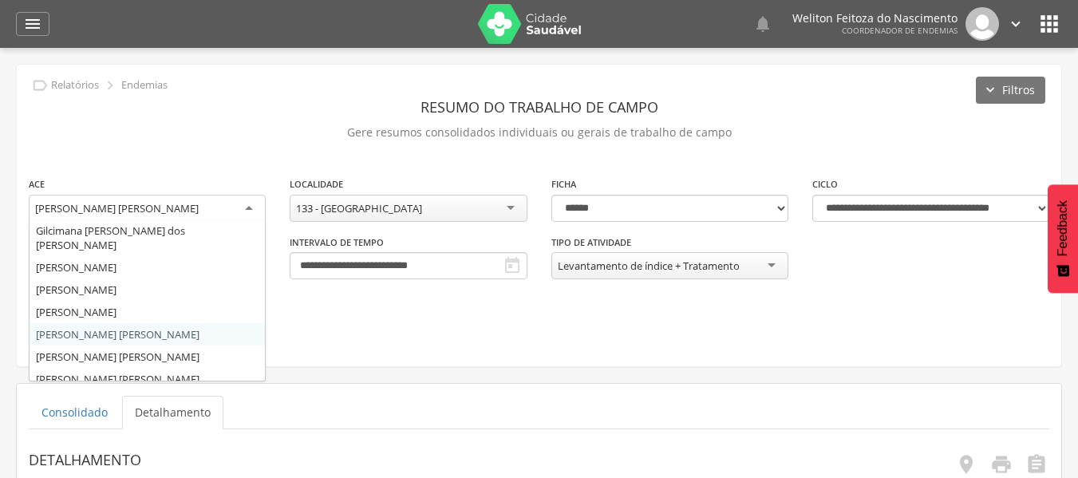
click at [252, 207] on div "[PERSON_NAME] [PERSON_NAME]" at bounding box center [147, 209] width 237 height 29
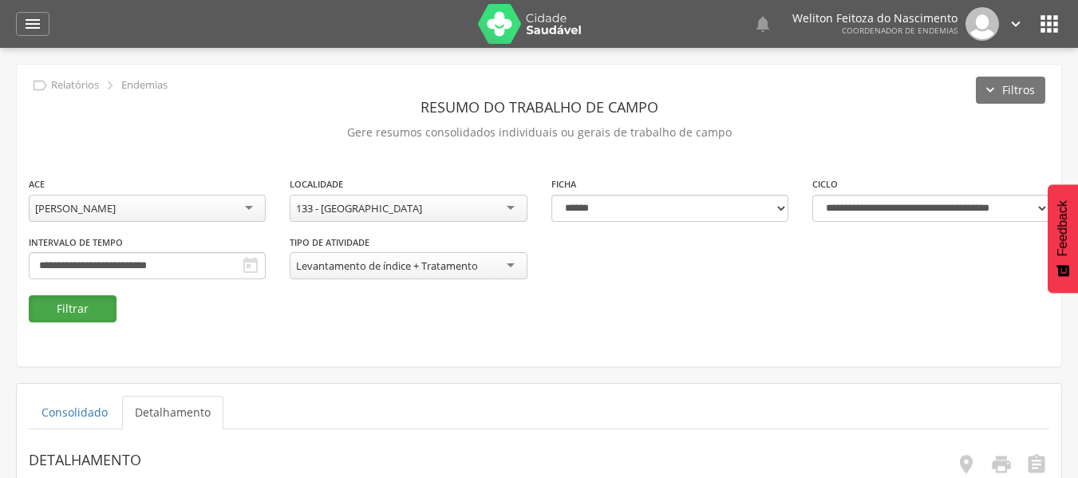
click at [75, 308] on button "Filtrar" at bounding box center [73, 308] width 88 height 27
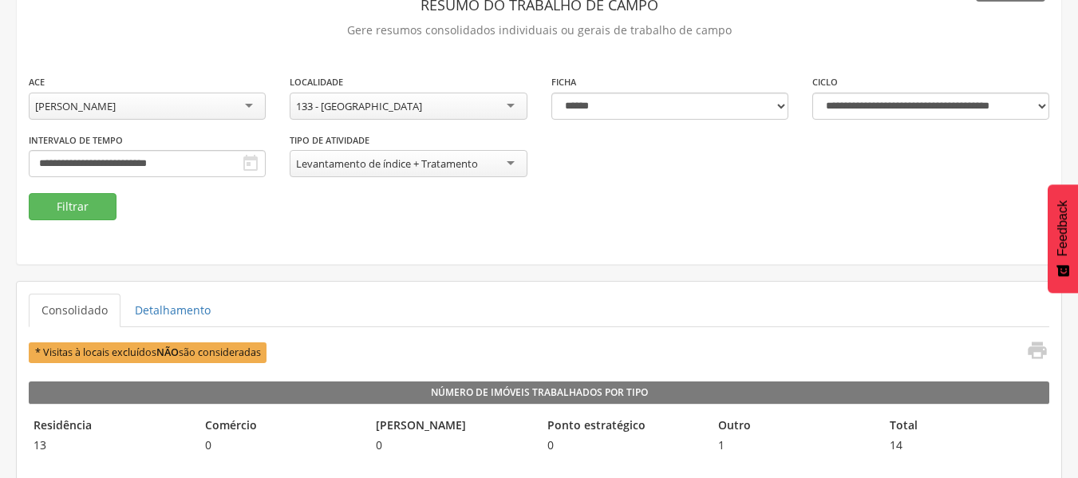
scroll to position [105, 0]
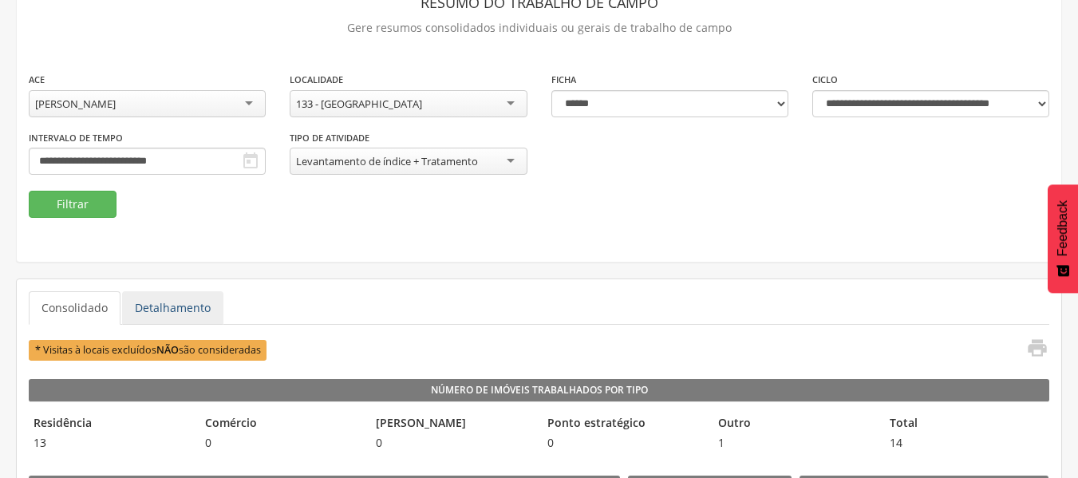
click at [184, 304] on link "Detalhamento" at bounding box center [172, 308] width 101 height 34
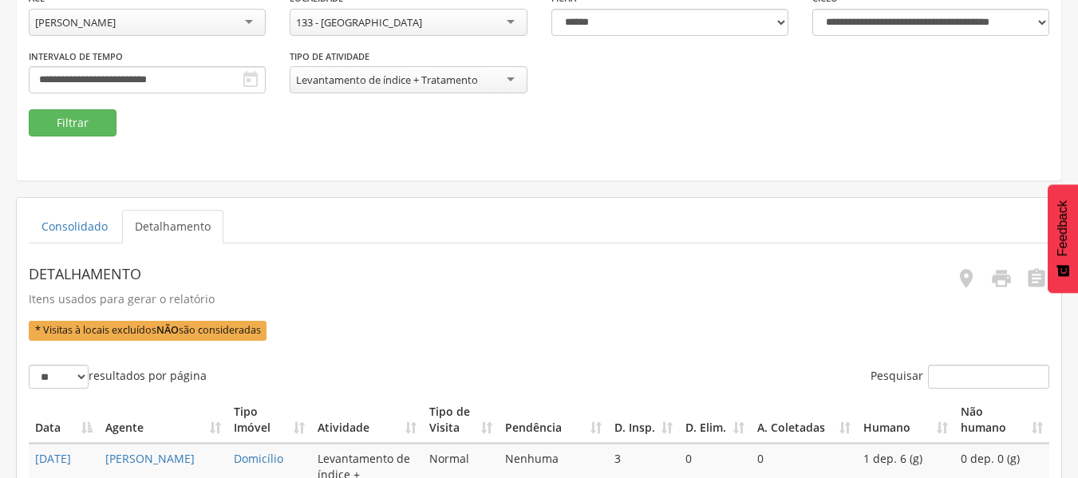
scroll to position [187, 0]
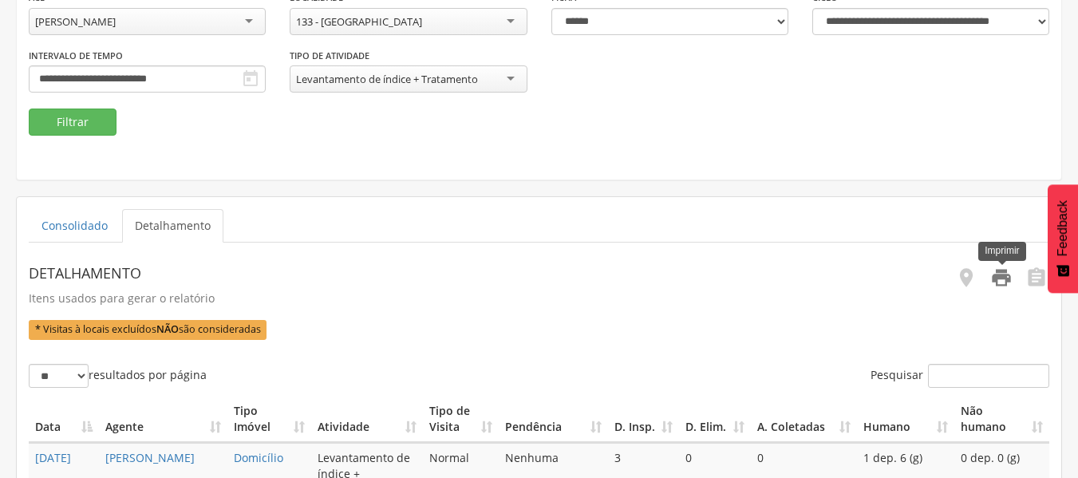
click at [1007, 276] on icon "" at bounding box center [1001, 277] width 22 height 22
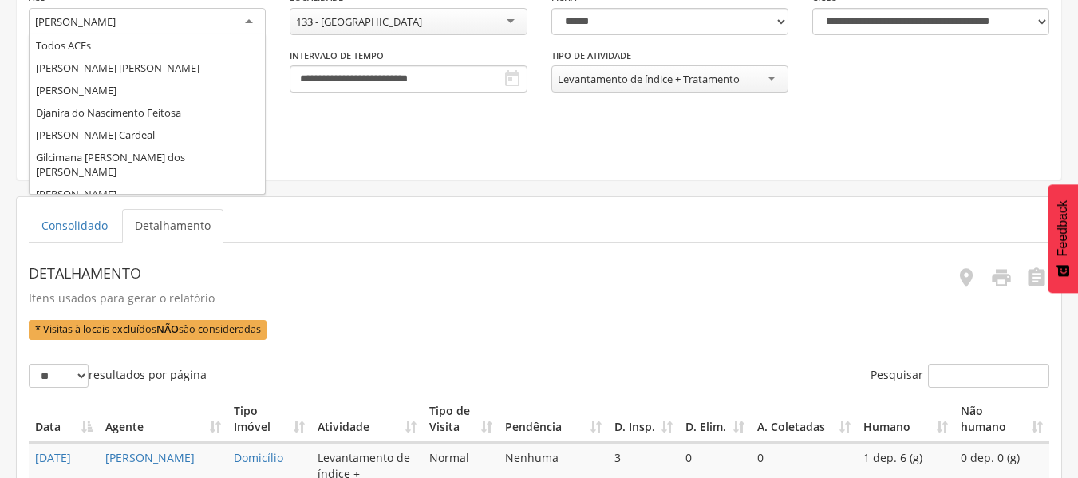
click at [250, 22] on div "[PERSON_NAME]" at bounding box center [147, 22] width 237 height 29
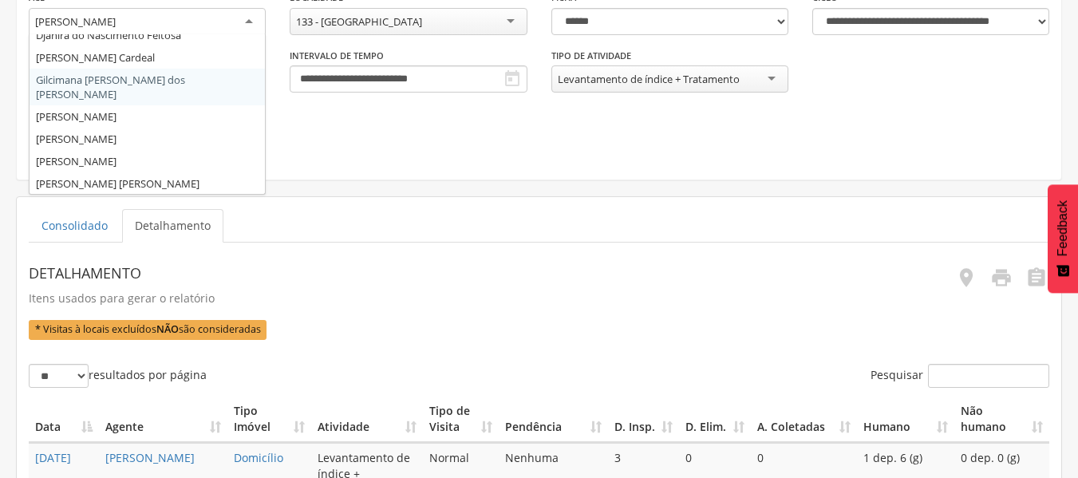
scroll to position [0, 0]
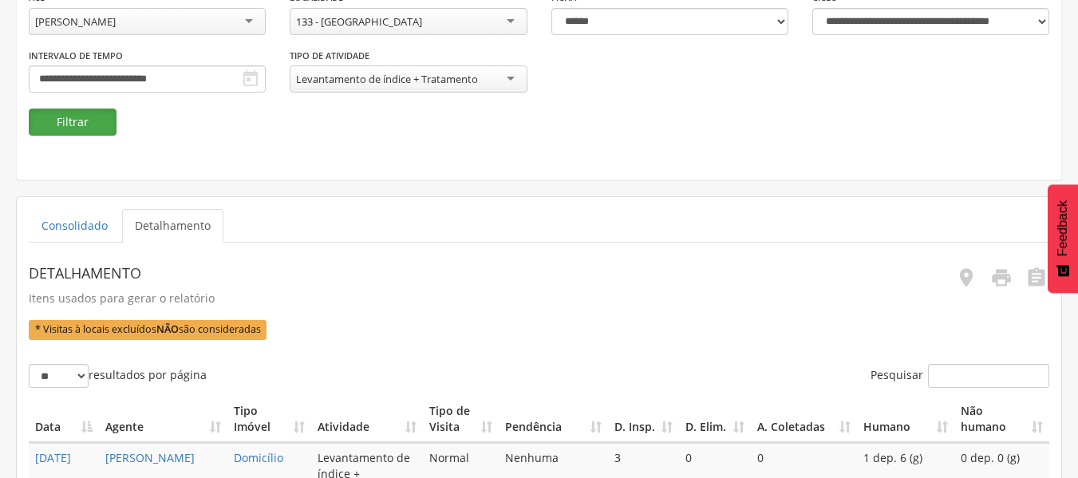
click at [73, 121] on button "Filtrar" at bounding box center [73, 122] width 88 height 27
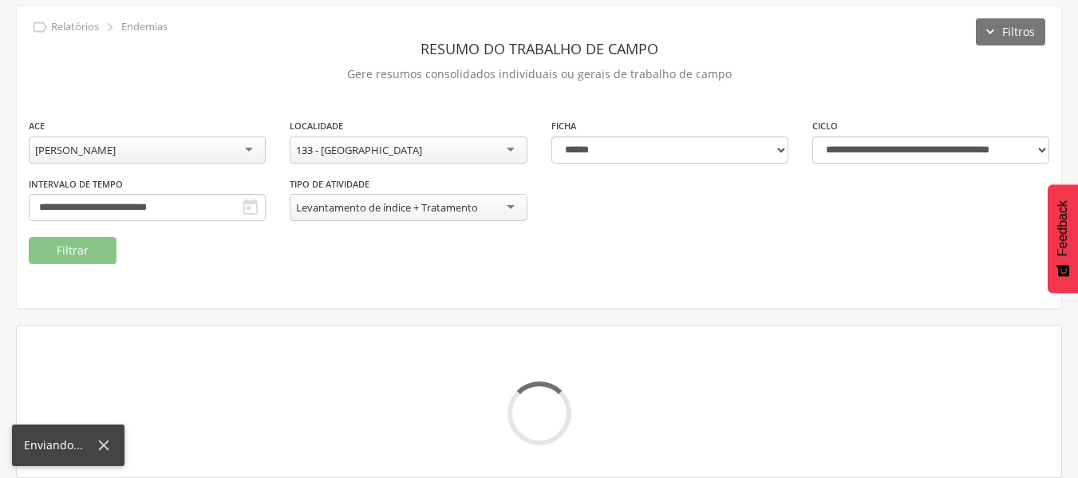
scroll to position [187, 0]
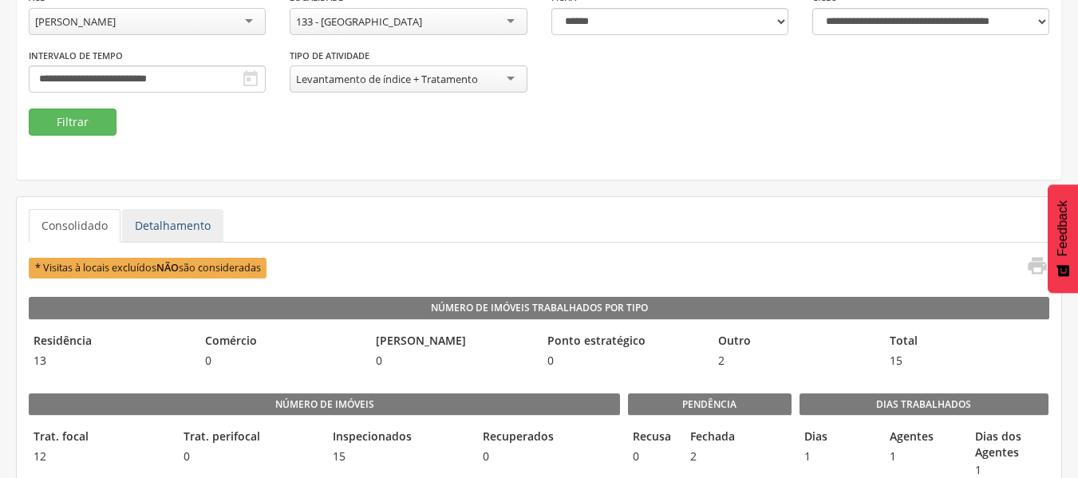
click at [184, 226] on link "Detalhamento" at bounding box center [172, 226] width 101 height 34
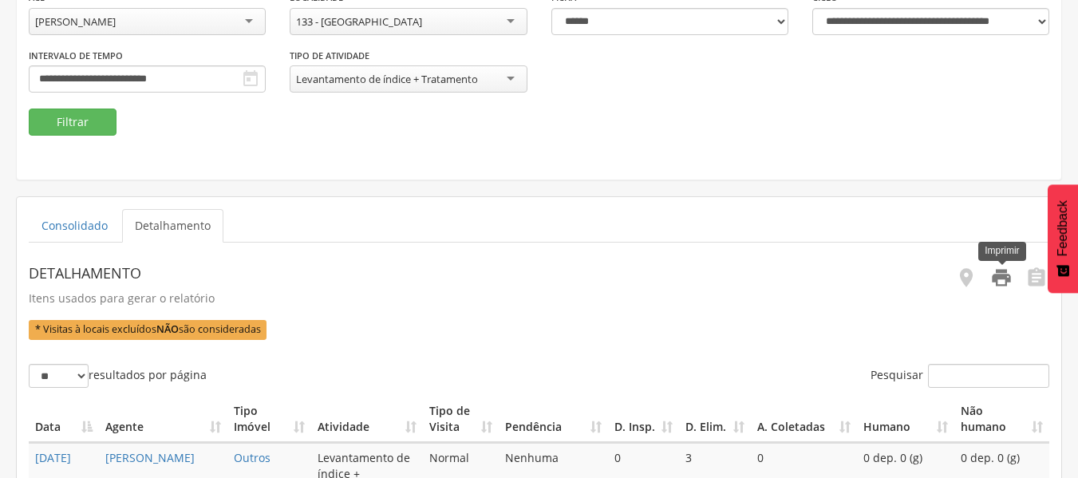
click at [996, 286] on icon "" at bounding box center [1001, 277] width 22 height 22
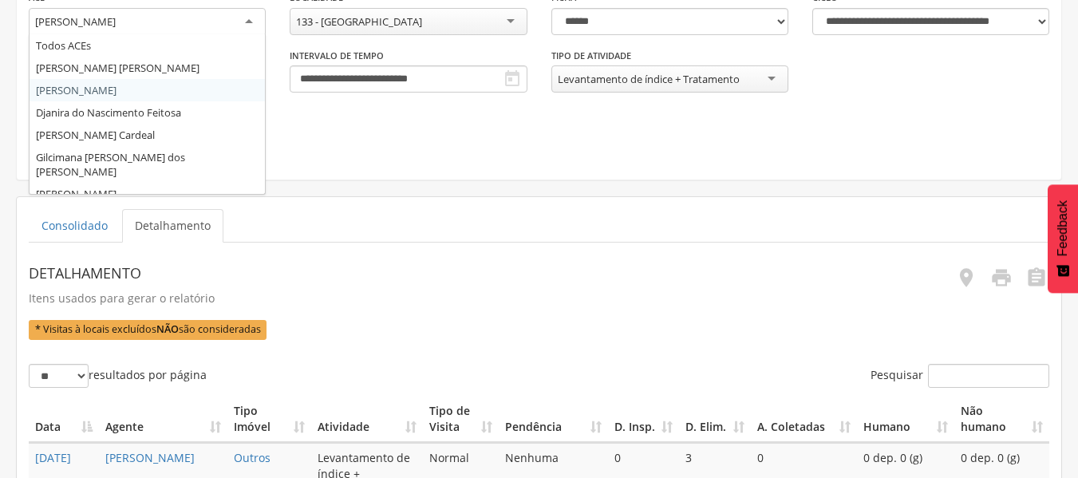
click at [253, 22] on div "[PERSON_NAME]" at bounding box center [147, 22] width 237 height 29
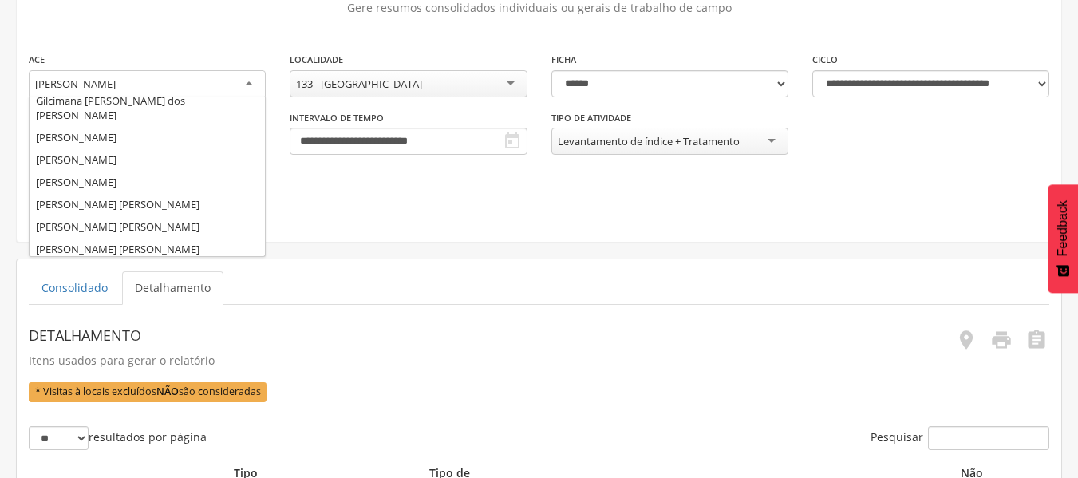
scroll to position [122, 0]
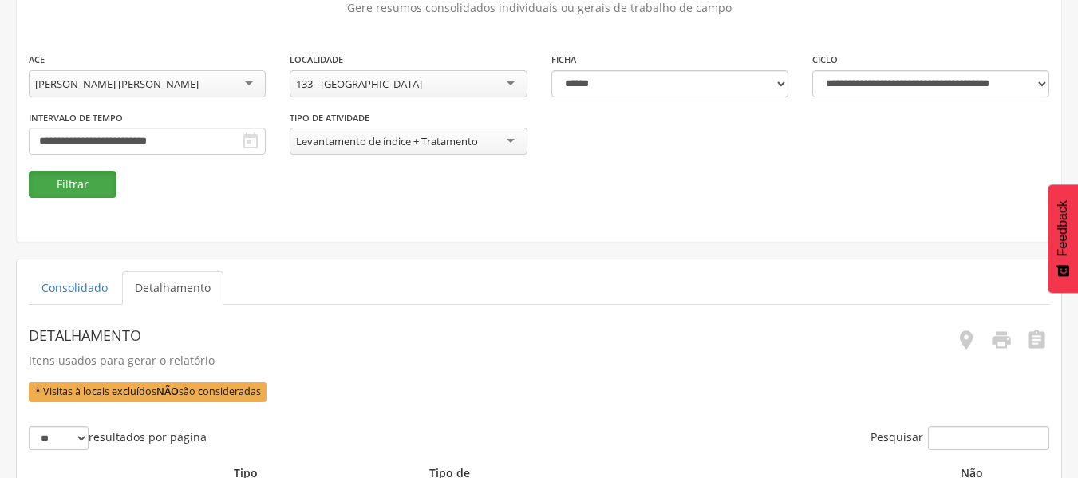
click at [65, 186] on button "Filtrar" at bounding box center [73, 184] width 88 height 27
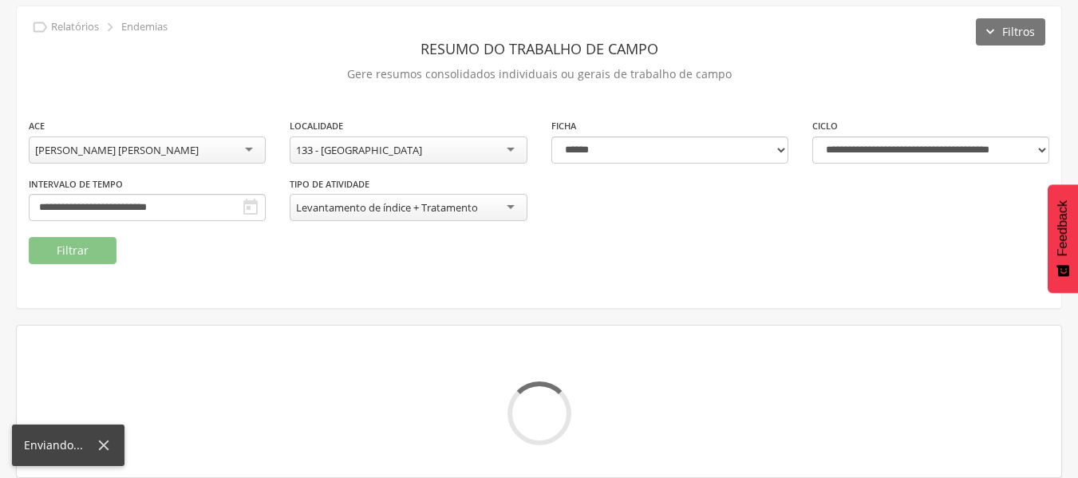
scroll to position [124, 0]
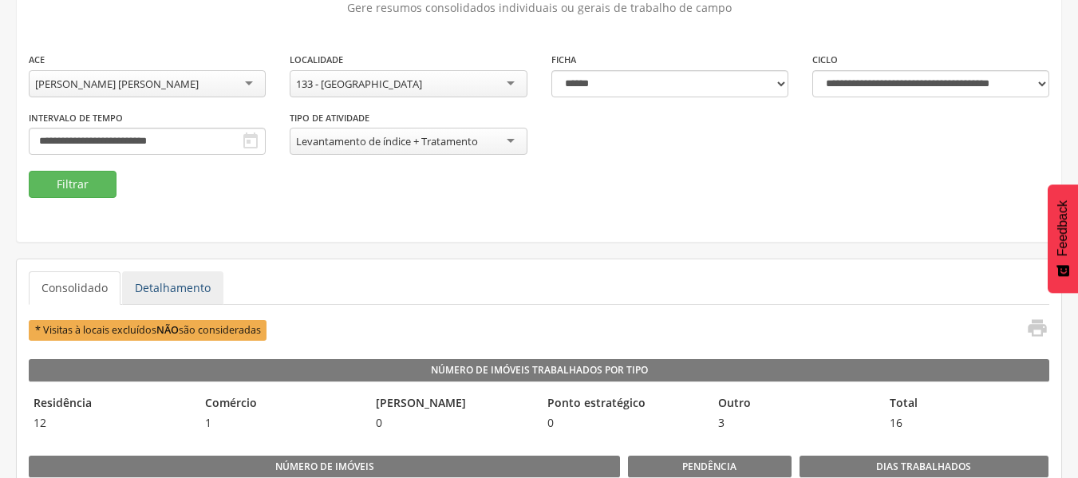
click at [161, 281] on link "Detalhamento" at bounding box center [172, 288] width 101 height 34
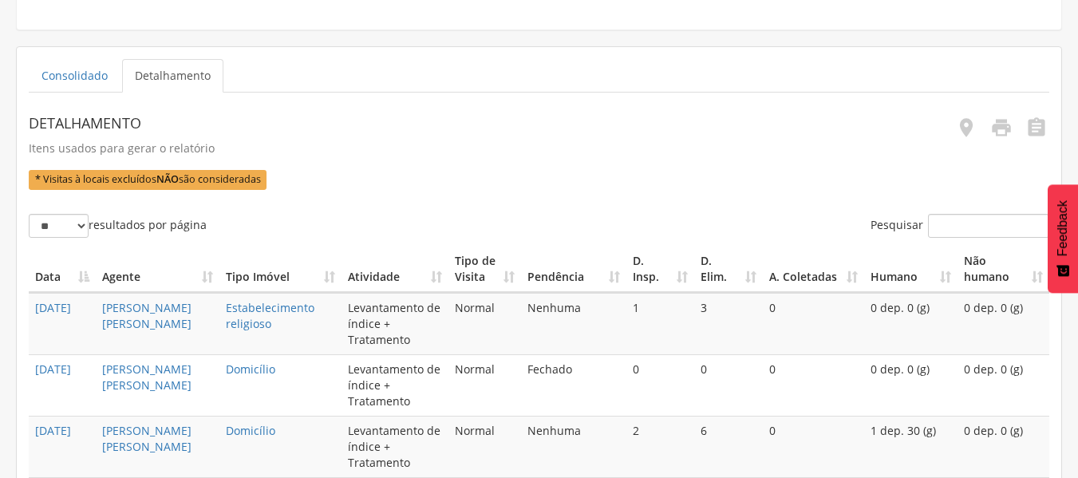
scroll to position [320, 0]
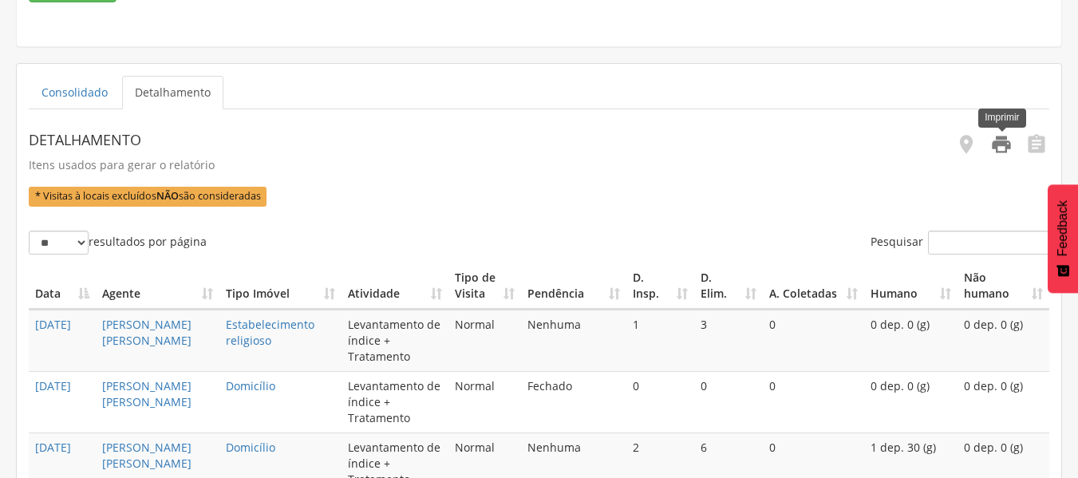
click at [1000, 145] on icon "" at bounding box center [1001, 144] width 22 height 22
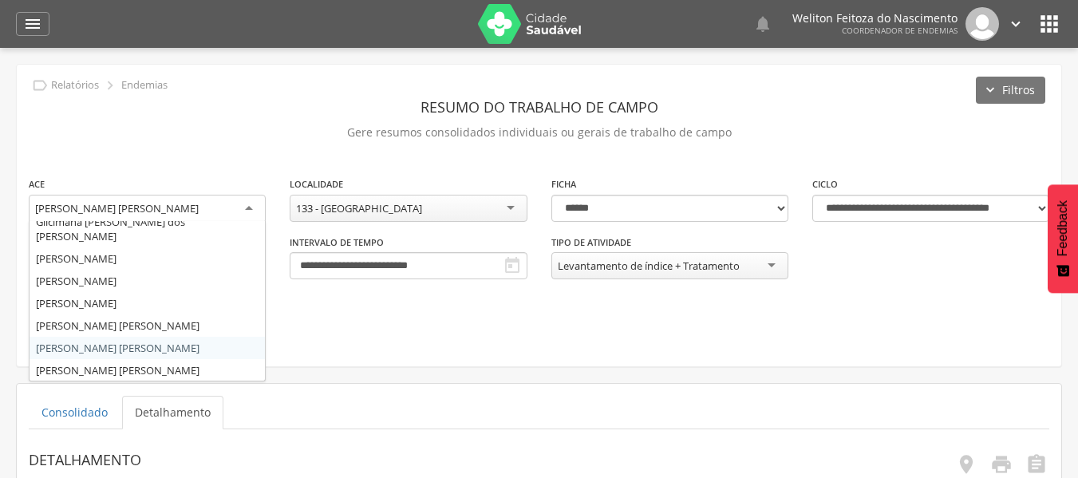
click at [247, 215] on div "[PERSON_NAME] [PERSON_NAME]" at bounding box center [147, 209] width 237 height 29
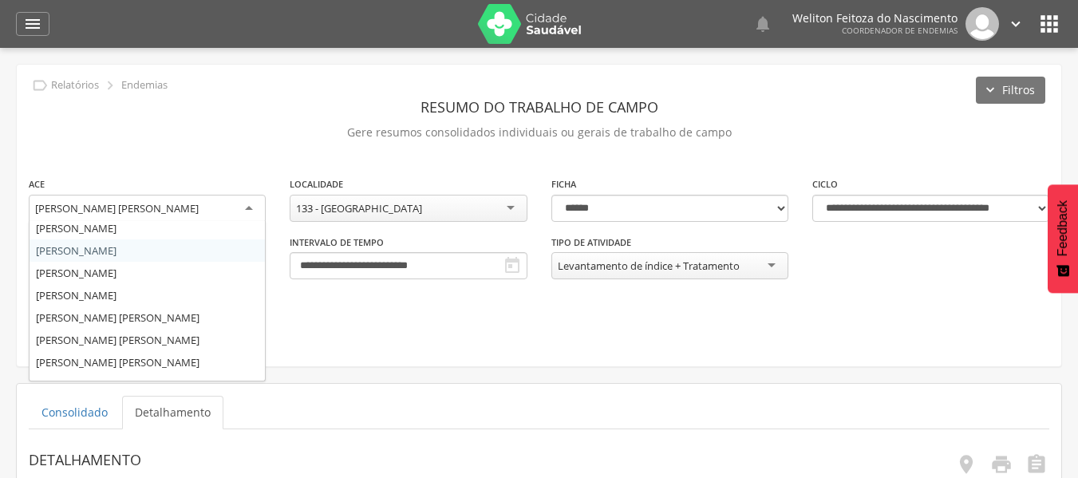
scroll to position [132, 0]
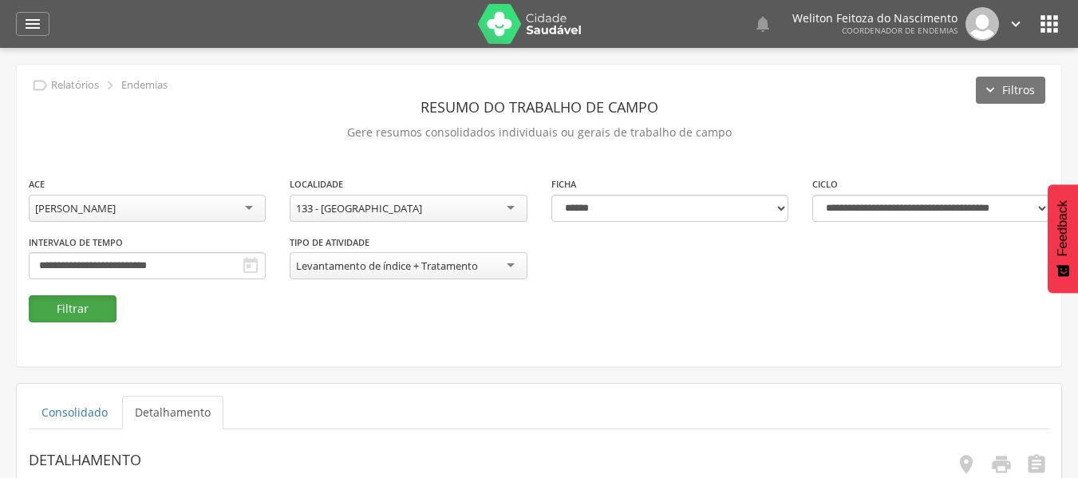
click at [81, 306] on button "Filtrar" at bounding box center [73, 308] width 88 height 27
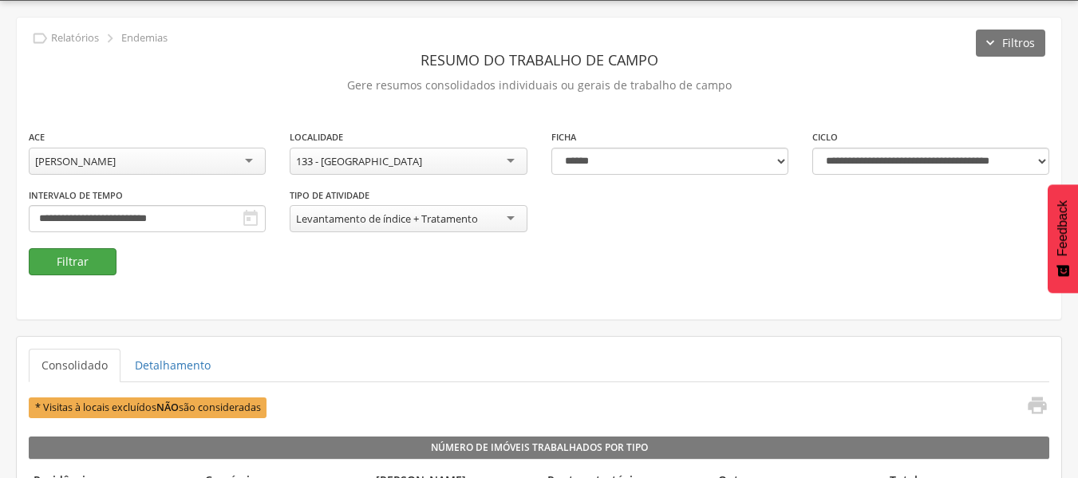
scroll to position [48, 0]
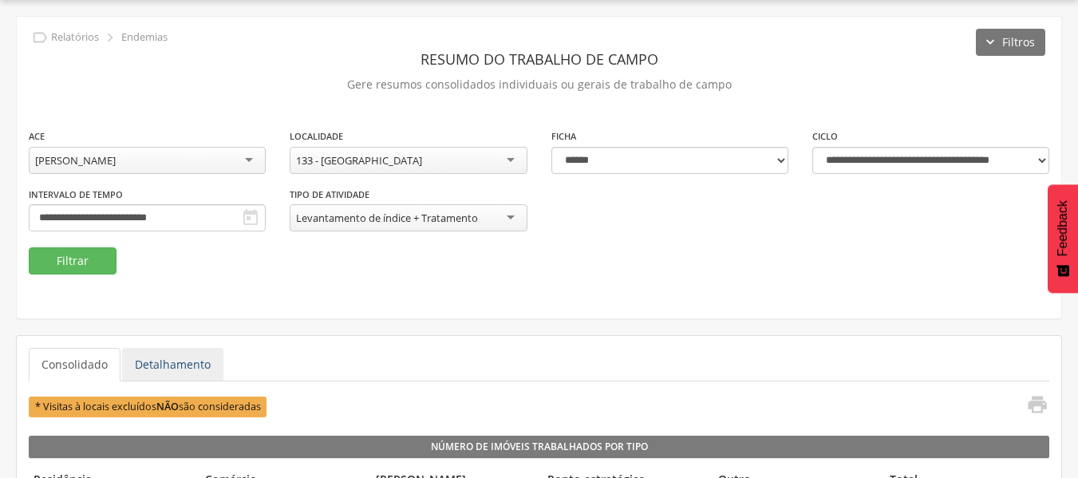
click at [140, 367] on link "Detalhamento" at bounding box center [172, 365] width 101 height 34
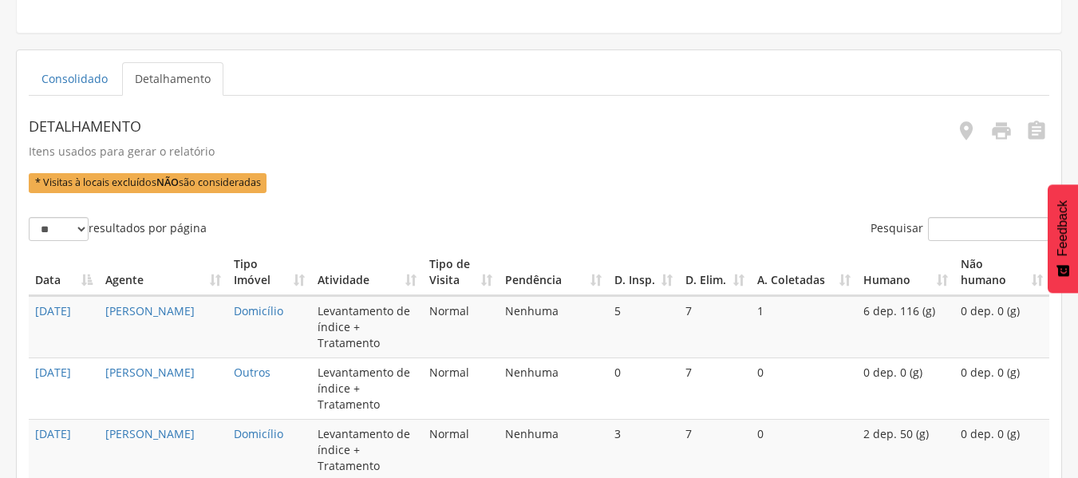
scroll to position [336, 0]
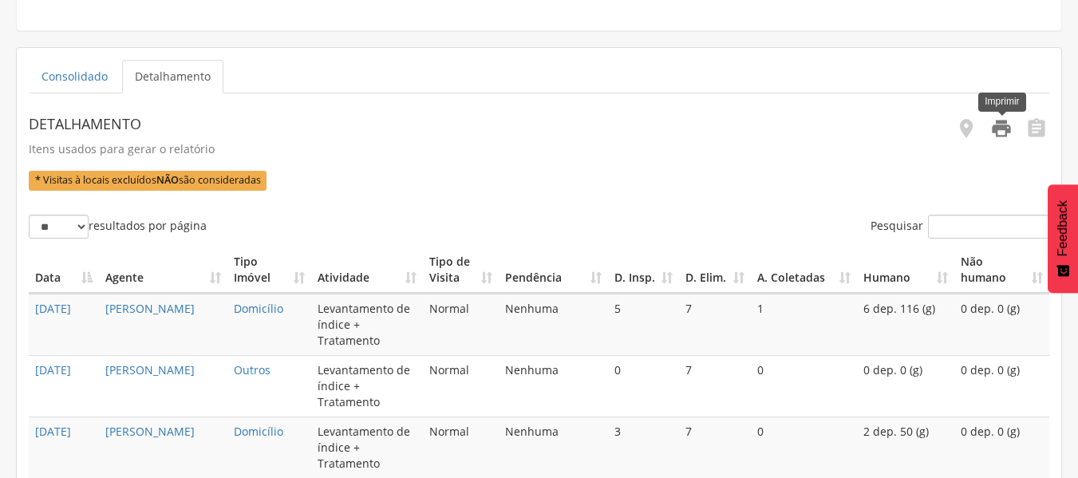
click at [1004, 130] on icon "" at bounding box center [1001, 128] width 22 height 22
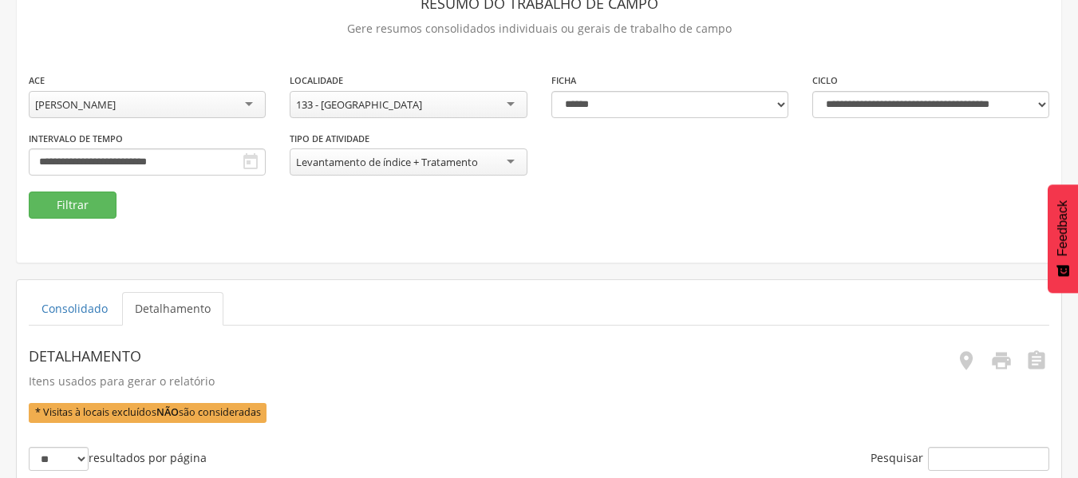
scroll to position [0, 0]
